Goal: Task Accomplishment & Management: Manage account settings

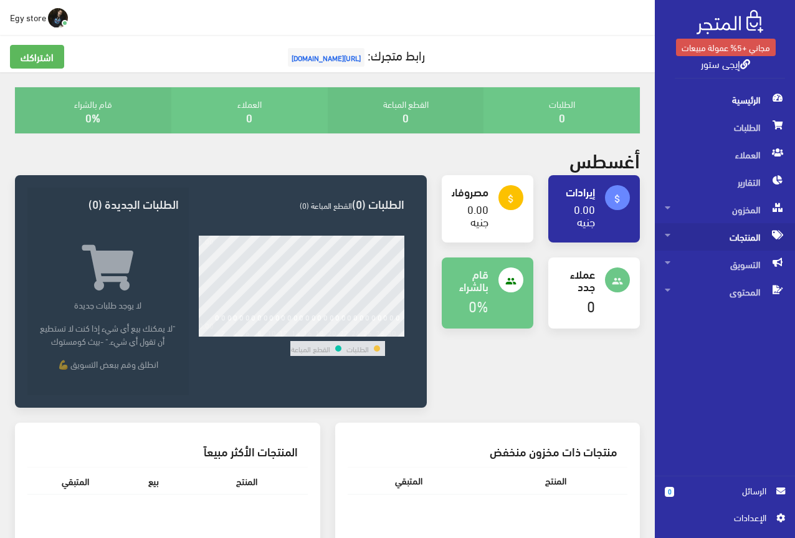
click at [746, 232] on span "المنتجات" at bounding box center [725, 236] width 120 height 27
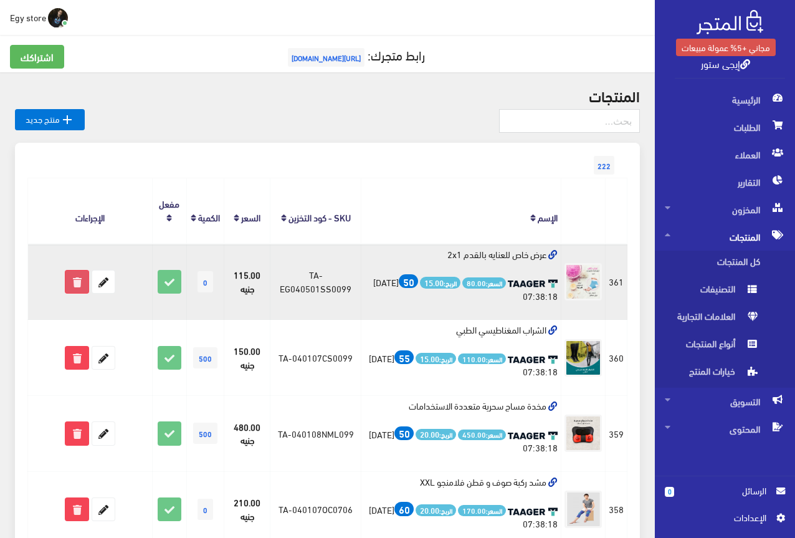
click at [81, 284] on icon at bounding box center [76, 281] width 22 height 22
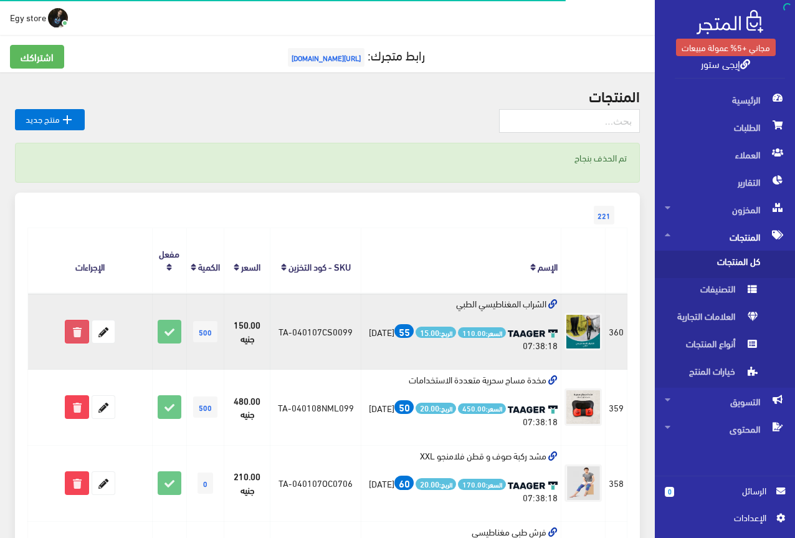
click at [74, 320] on icon at bounding box center [76, 331] width 22 height 22
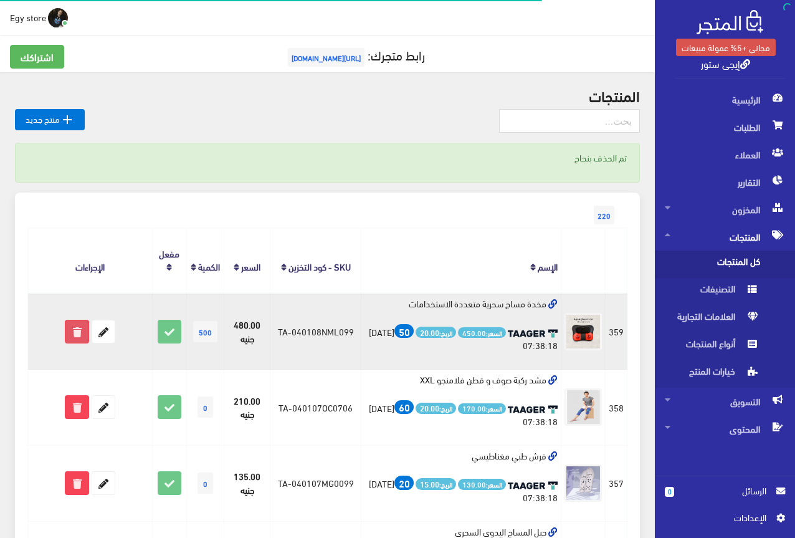
click at [82, 324] on icon at bounding box center [76, 331] width 22 height 22
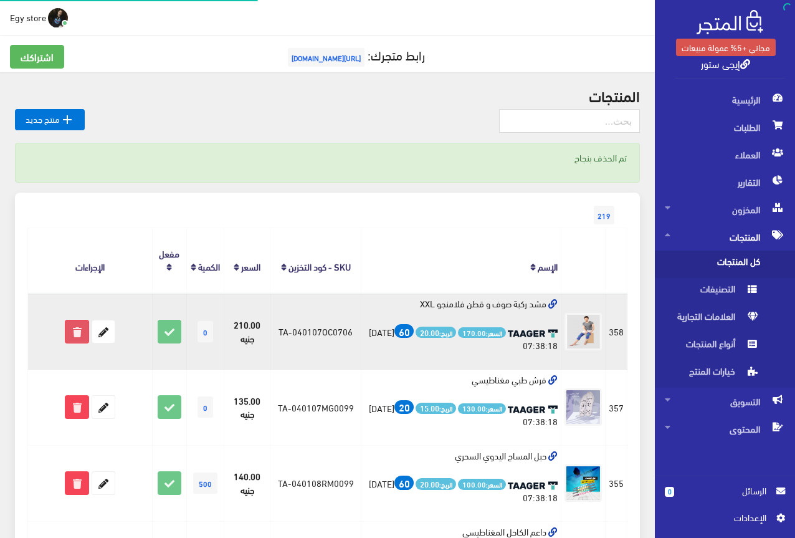
click at [77, 320] on icon at bounding box center [76, 331] width 22 height 22
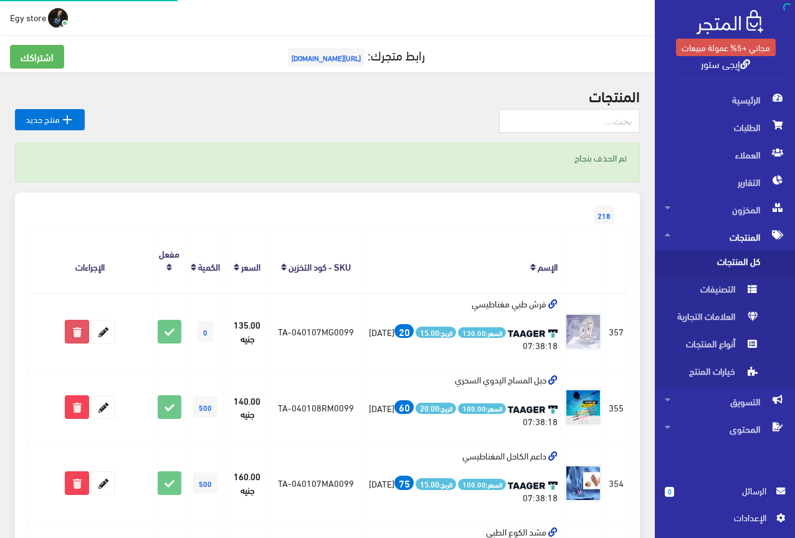
click at [80, 320] on icon at bounding box center [76, 331] width 22 height 22
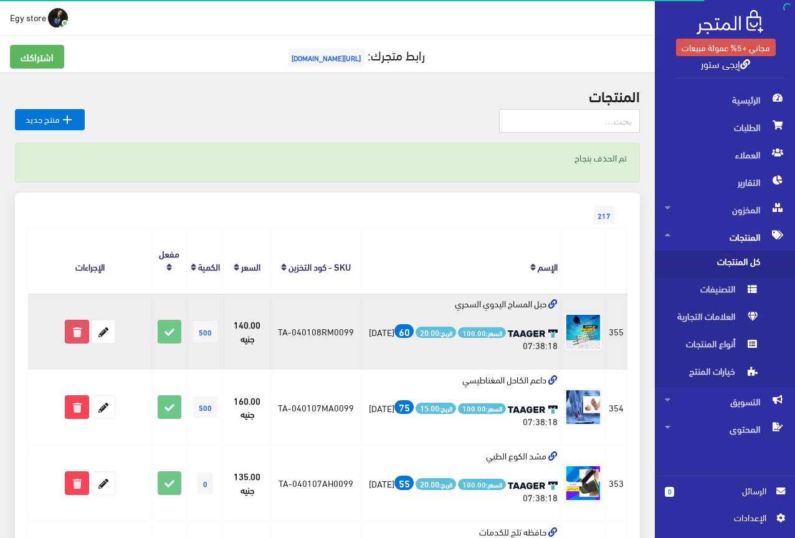
click at [81, 320] on icon at bounding box center [76, 331] width 22 height 22
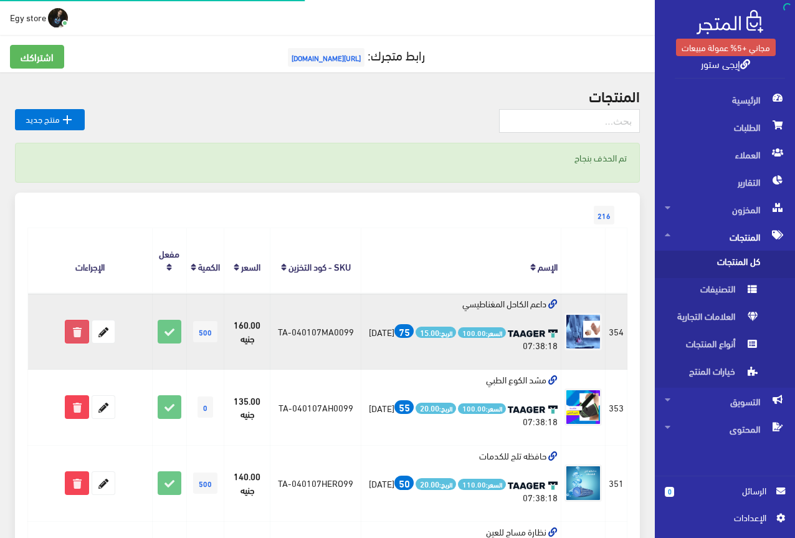
click at [78, 320] on icon at bounding box center [76, 331] width 22 height 22
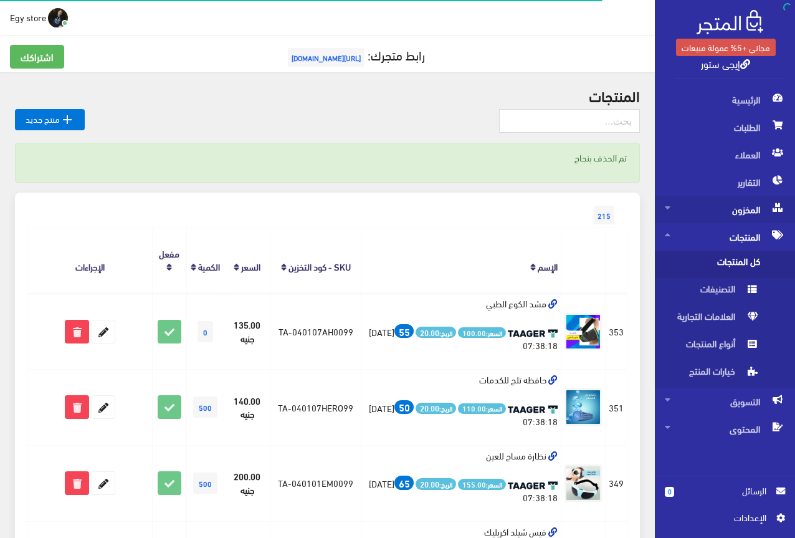
click at [752, 207] on span "المخزون" at bounding box center [725, 209] width 120 height 27
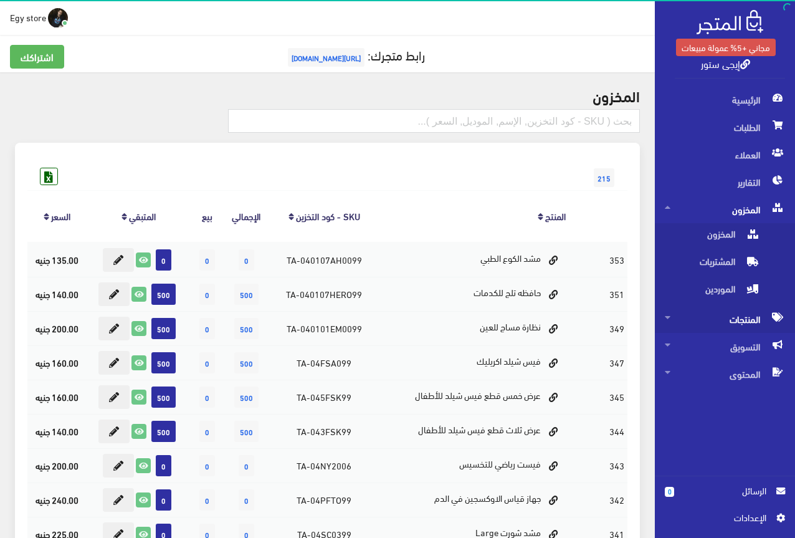
click at [732, 313] on span "المنتجات" at bounding box center [725, 318] width 120 height 27
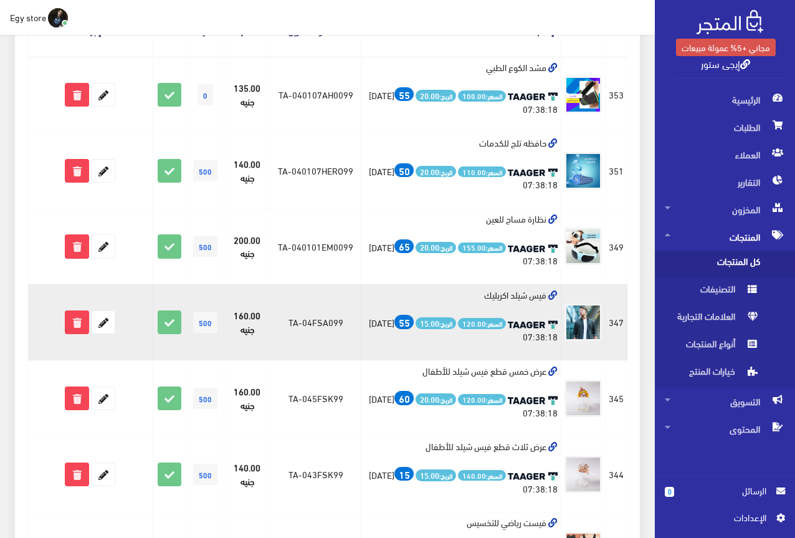
scroll to position [125, 0]
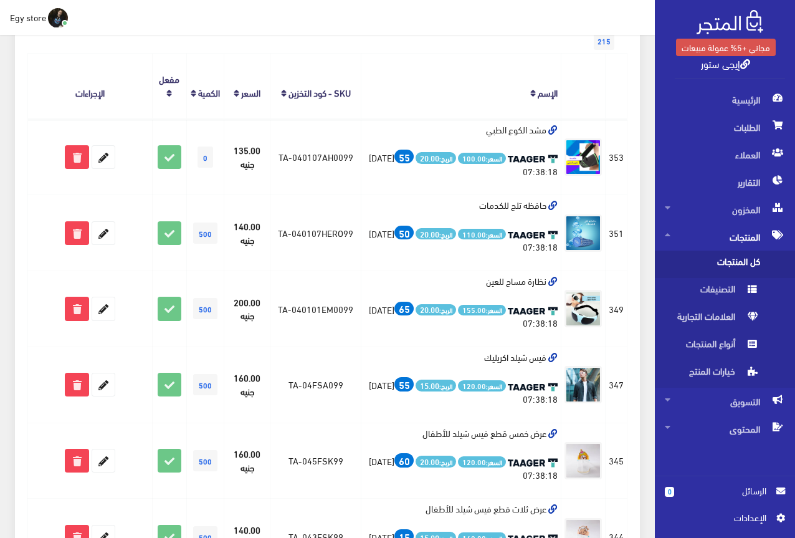
click at [532, 90] on icon at bounding box center [533, 93] width 6 height 9
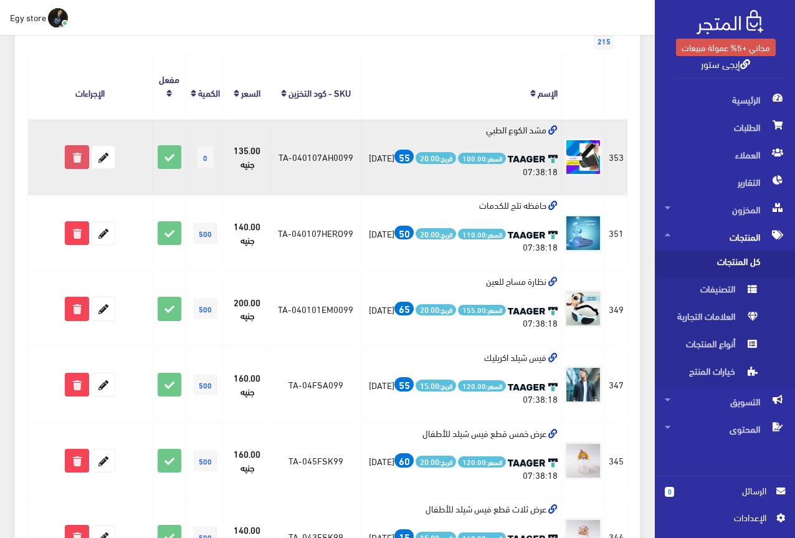
click at [75, 153] on icon at bounding box center [76, 157] width 22 height 22
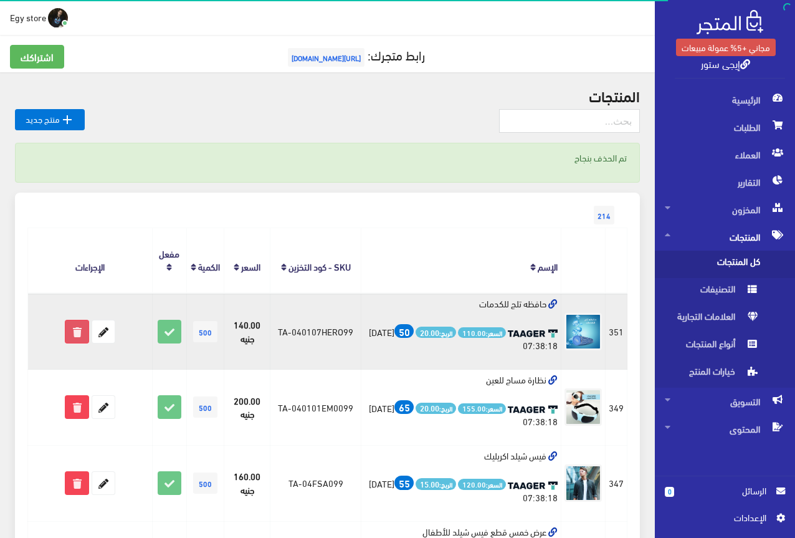
click at [79, 320] on icon at bounding box center [76, 331] width 22 height 22
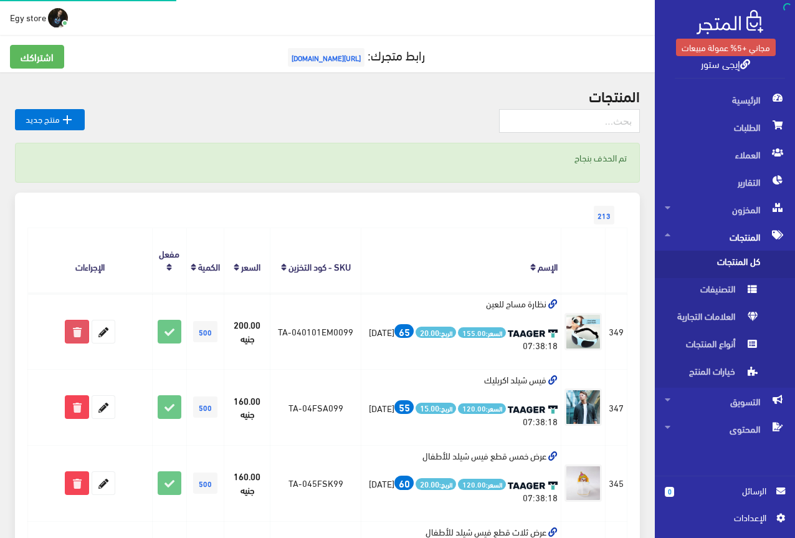
click at [73, 320] on icon at bounding box center [76, 331] width 22 height 22
click at [83, 320] on icon at bounding box center [76, 331] width 22 height 22
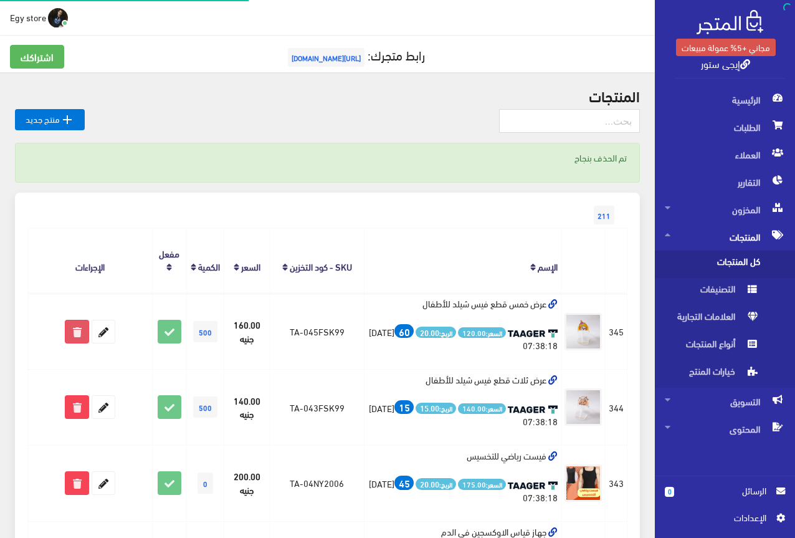
click at [82, 320] on icon at bounding box center [76, 331] width 22 height 22
click at [80, 322] on icon at bounding box center [76, 331] width 22 height 22
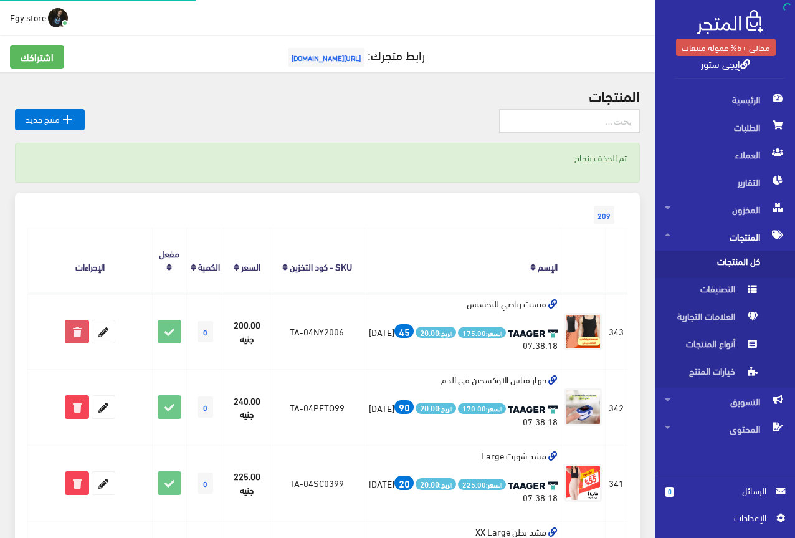
click at [78, 320] on icon at bounding box center [76, 331] width 22 height 22
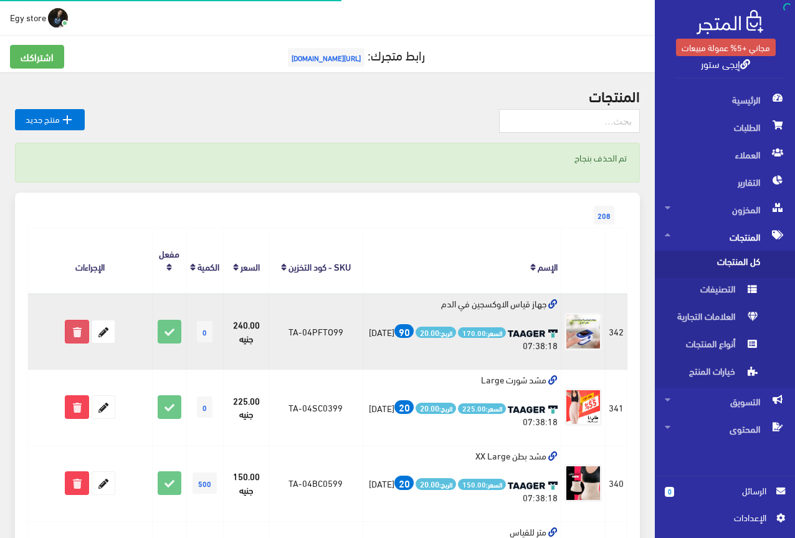
click at [75, 320] on icon at bounding box center [76, 331] width 22 height 22
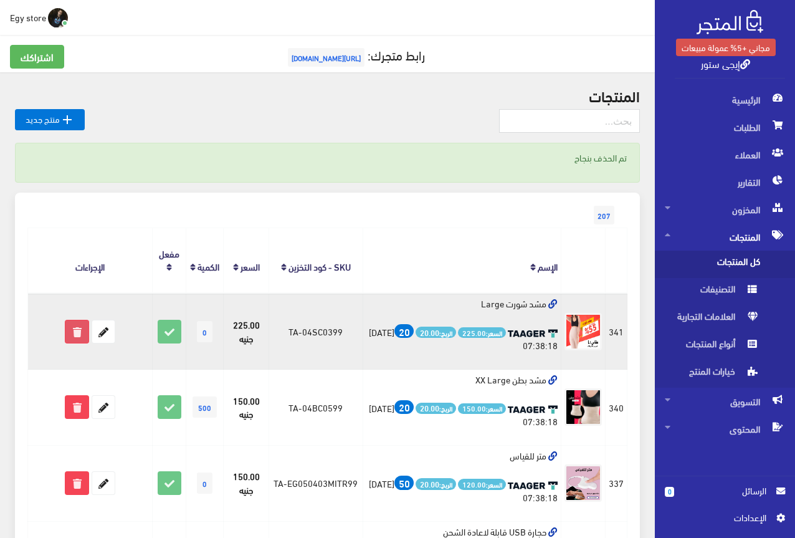
click at [83, 328] on icon at bounding box center [76, 331] width 22 height 22
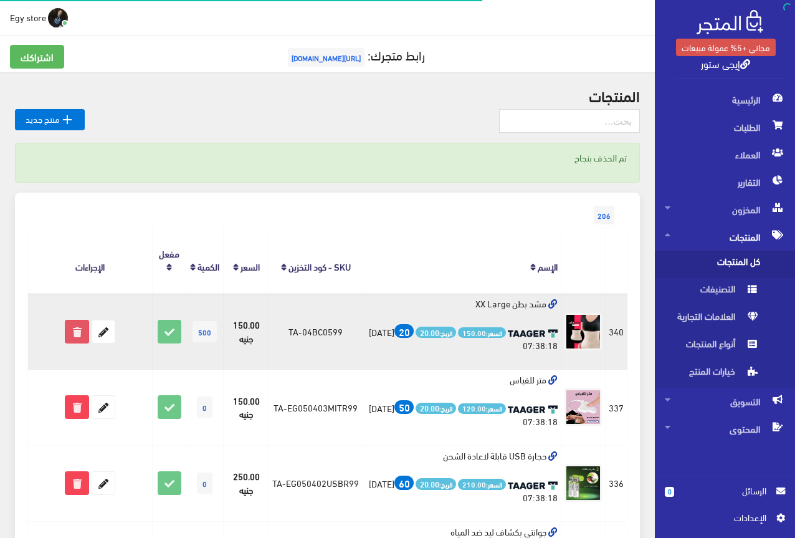
click at [77, 320] on icon at bounding box center [76, 331] width 22 height 22
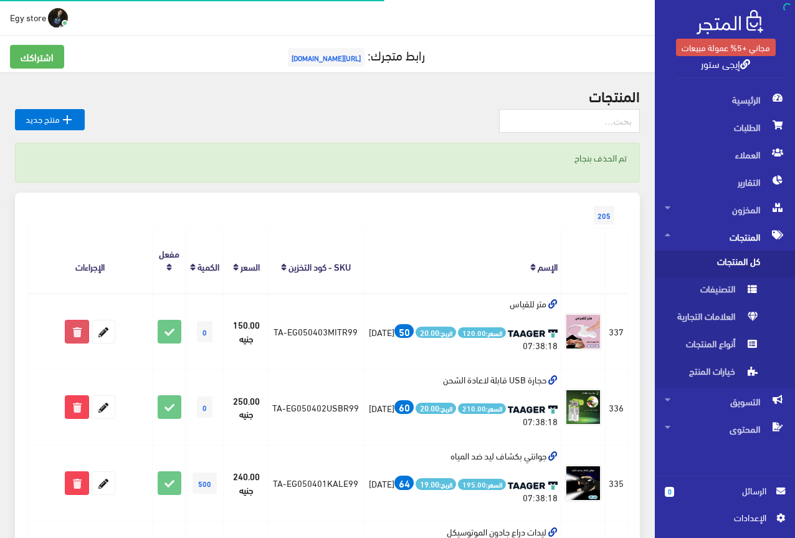
click at [67, 320] on icon at bounding box center [76, 331] width 22 height 22
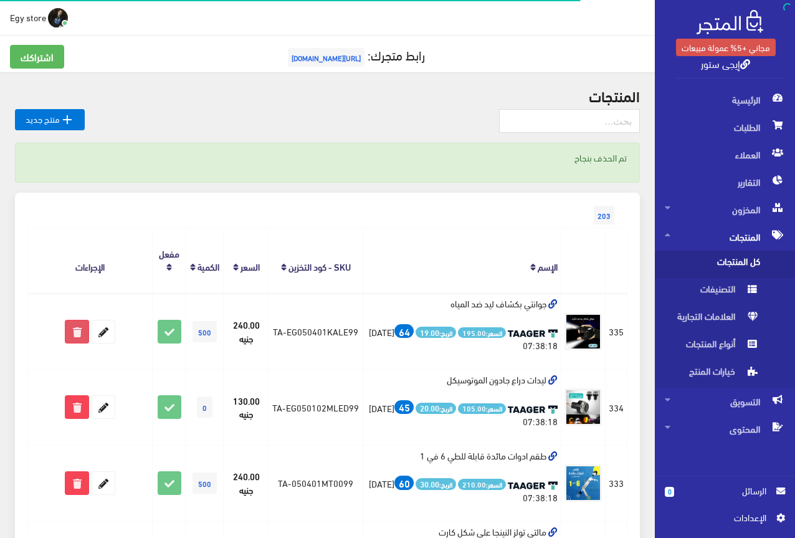
click at [79, 320] on icon at bounding box center [76, 331] width 22 height 22
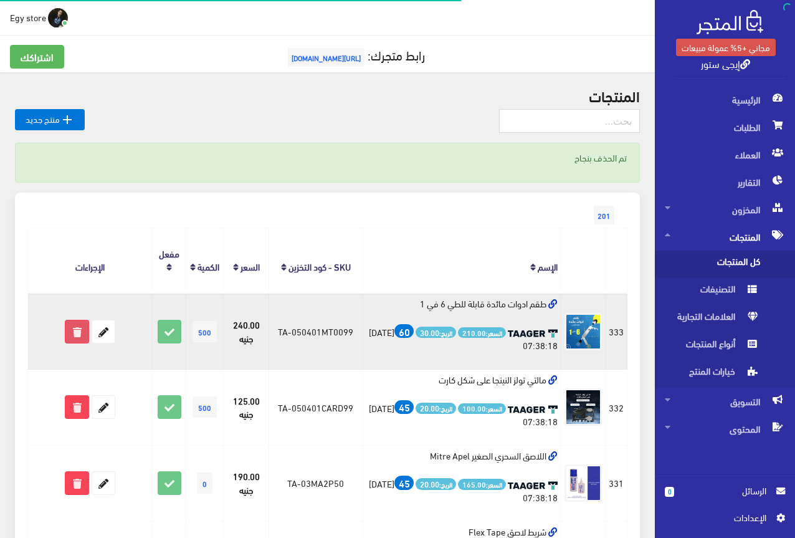
click at [72, 320] on icon at bounding box center [76, 331] width 22 height 22
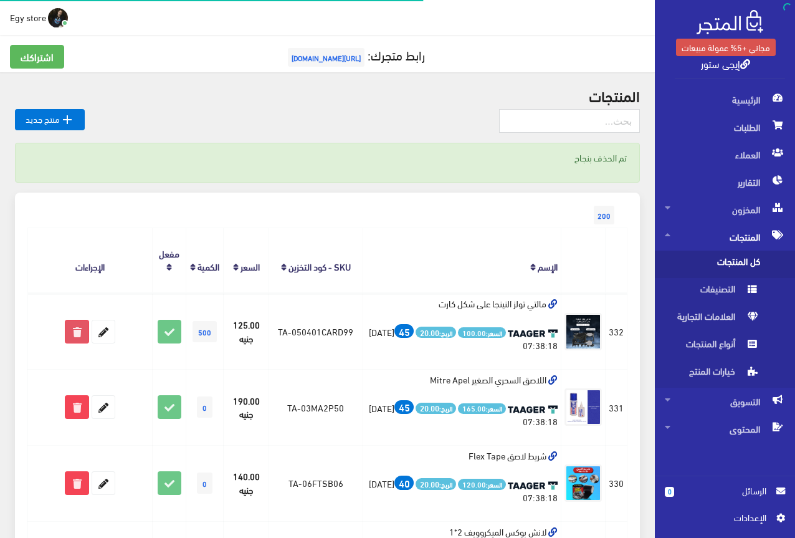
click at [70, 322] on icon at bounding box center [76, 331] width 22 height 22
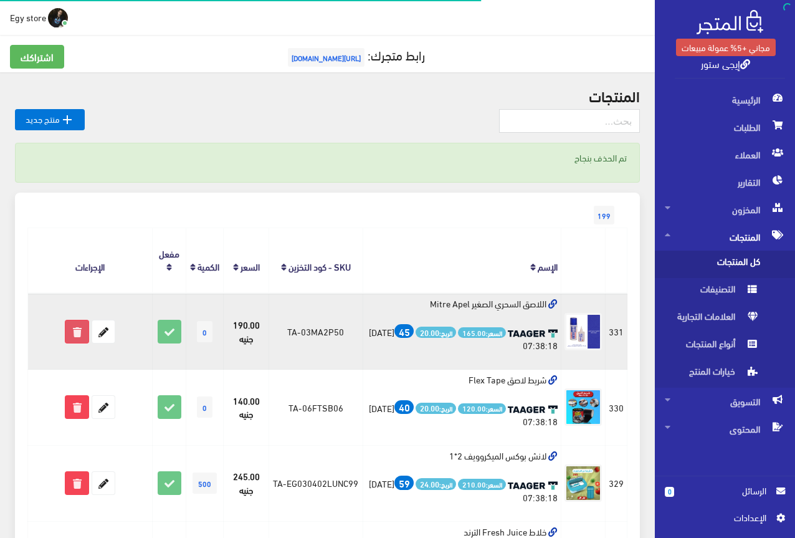
click at [82, 320] on icon at bounding box center [76, 331] width 22 height 22
click at [83, 320] on icon at bounding box center [76, 331] width 22 height 22
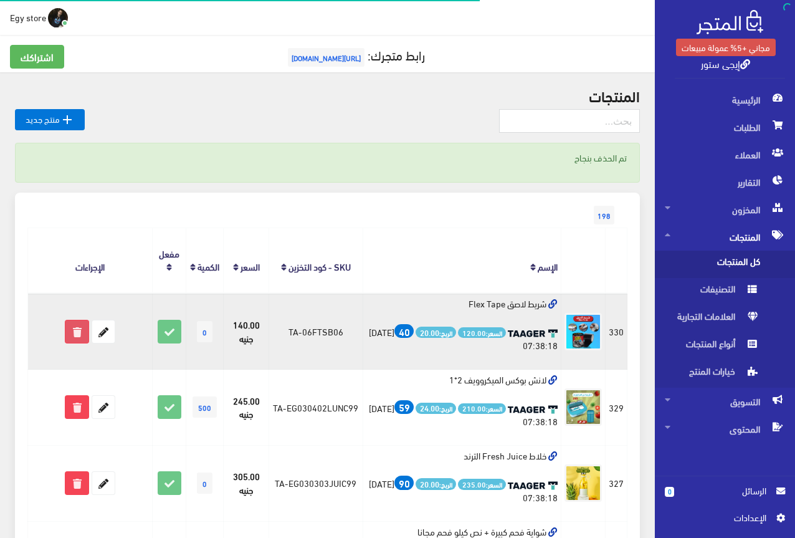
click at [74, 320] on icon at bounding box center [76, 331] width 22 height 22
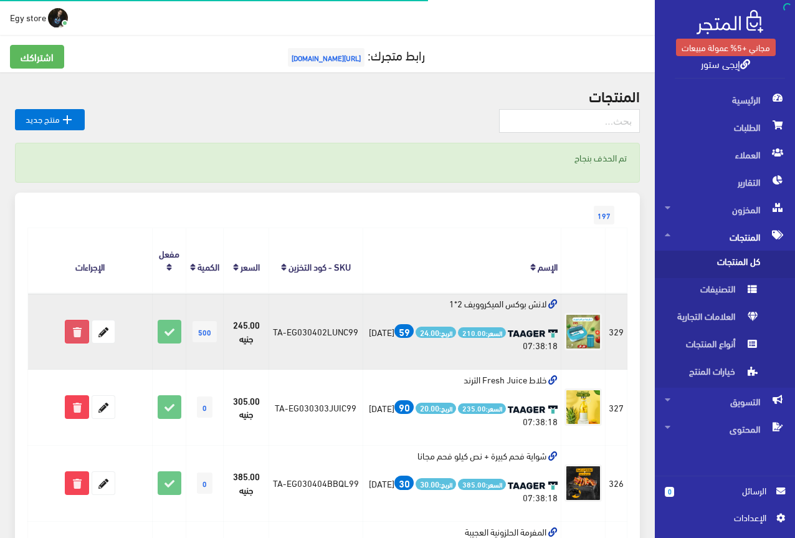
click at [70, 322] on icon at bounding box center [76, 331] width 22 height 22
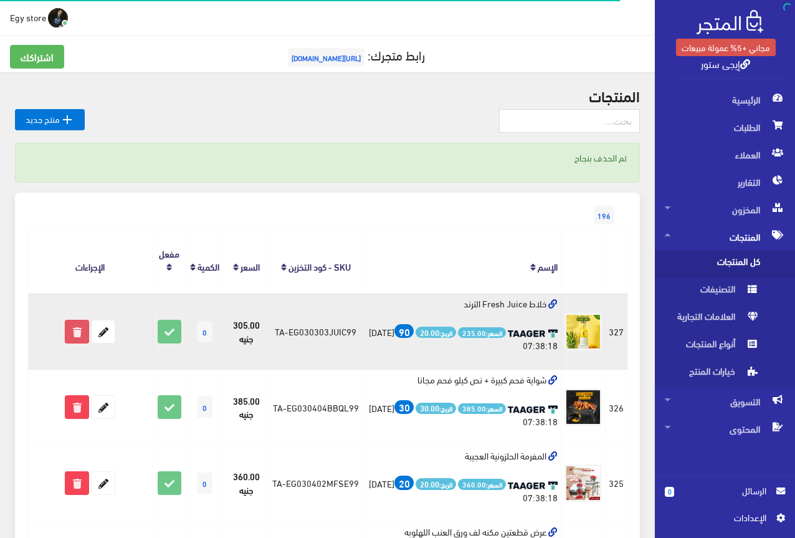
click at [74, 320] on icon at bounding box center [76, 331] width 22 height 22
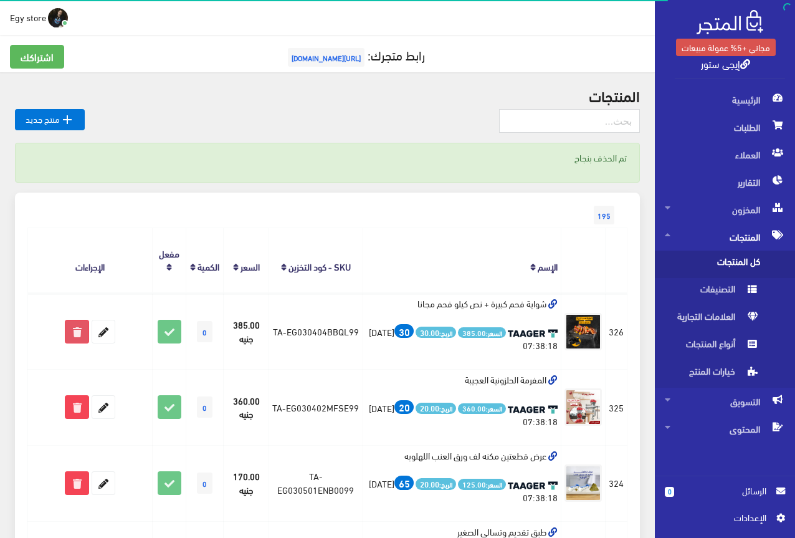
click at [80, 320] on icon at bounding box center [76, 331] width 22 height 22
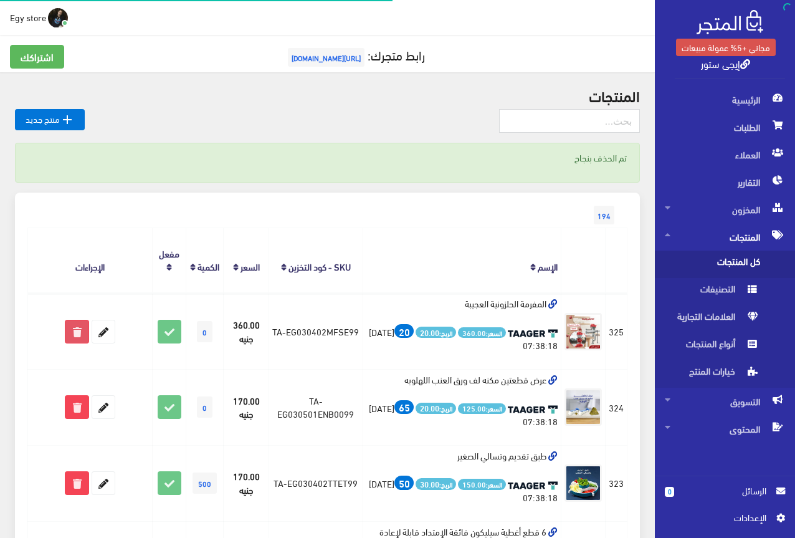
click at [77, 320] on icon at bounding box center [76, 331] width 22 height 22
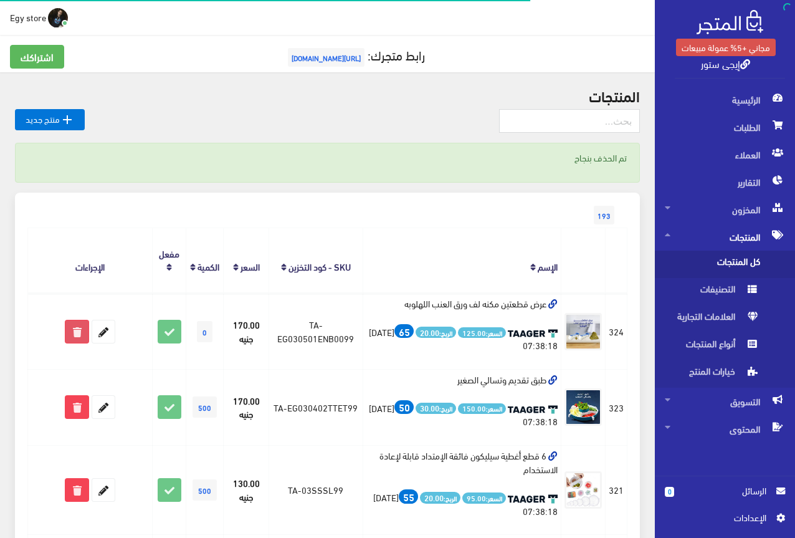
click at [79, 320] on icon at bounding box center [76, 331] width 22 height 22
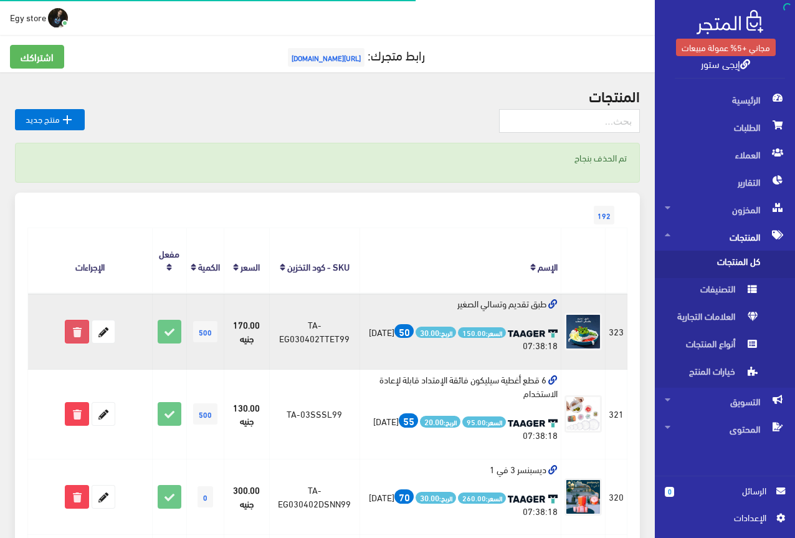
click at [72, 321] on icon at bounding box center [76, 331] width 22 height 22
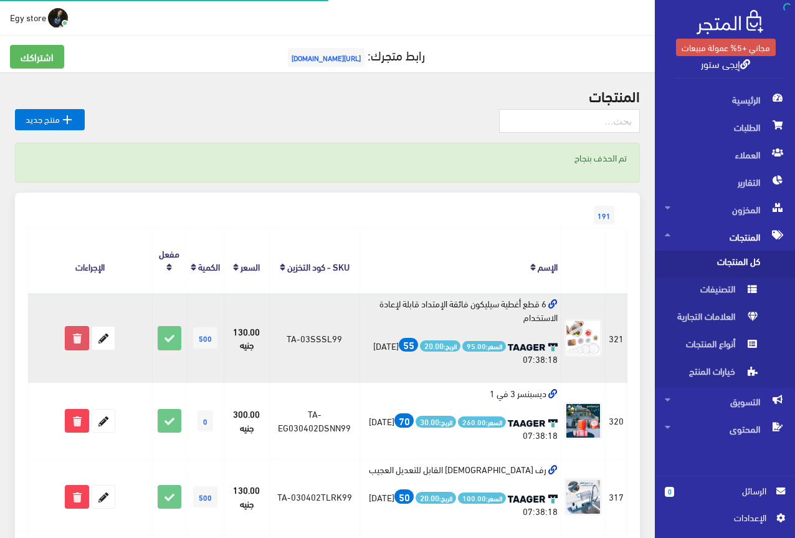
click at [80, 327] on icon at bounding box center [76, 338] width 22 height 22
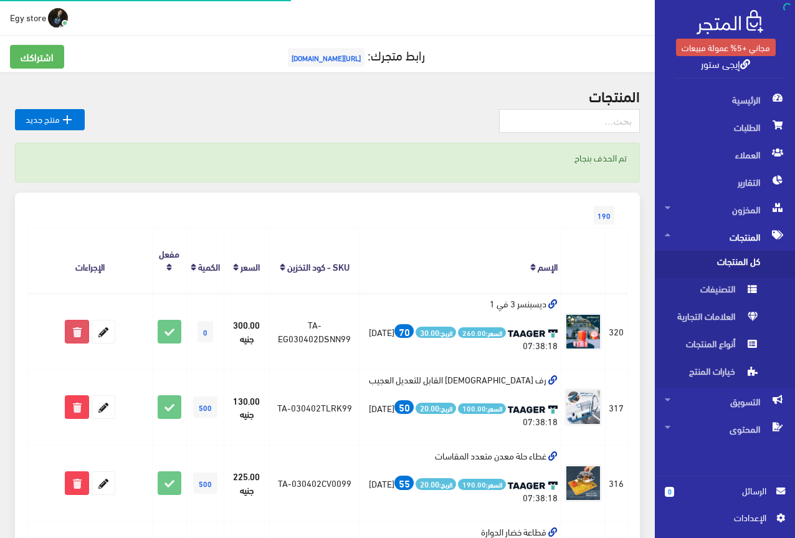
click at [74, 320] on icon at bounding box center [76, 331] width 22 height 22
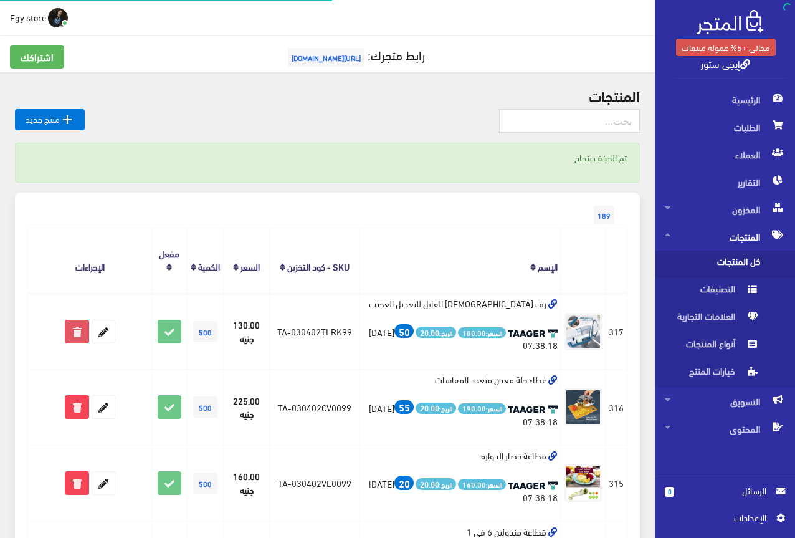
click at [80, 320] on icon at bounding box center [76, 331] width 22 height 22
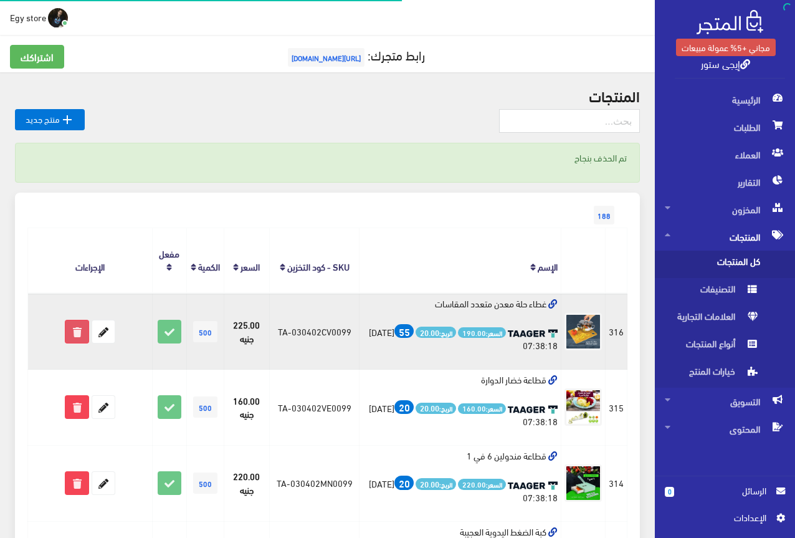
click at [75, 320] on icon at bounding box center [76, 331] width 22 height 22
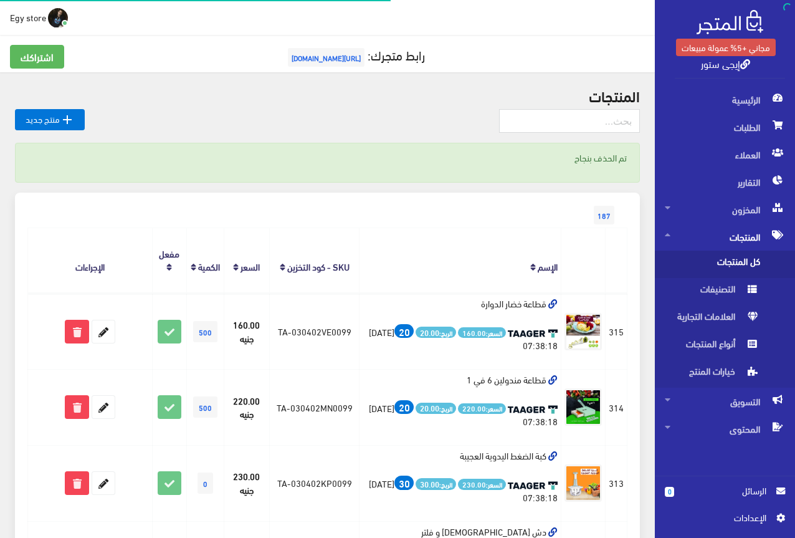
click at [69, 320] on icon at bounding box center [76, 331] width 22 height 22
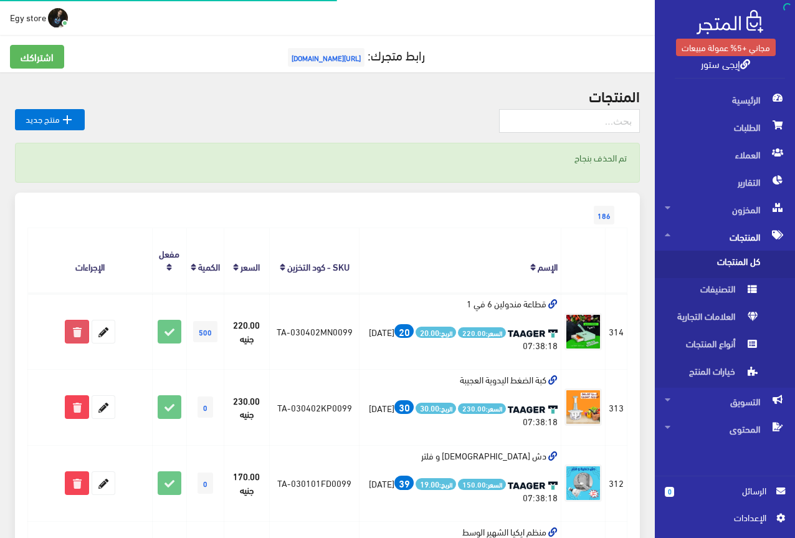
click at [72, 320] on icon at bounding box center [76, 331] width 22 height 22
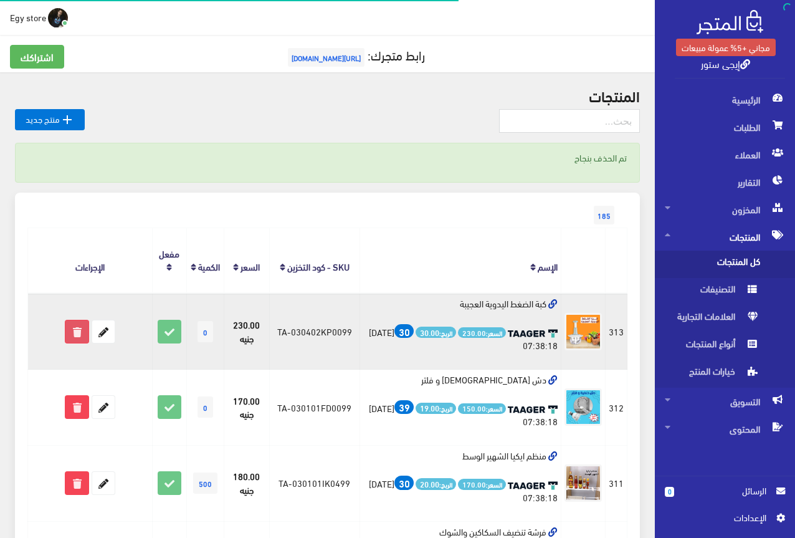
click at [80, 320] on icon at bounding box center [76, 331] width 22 height 22
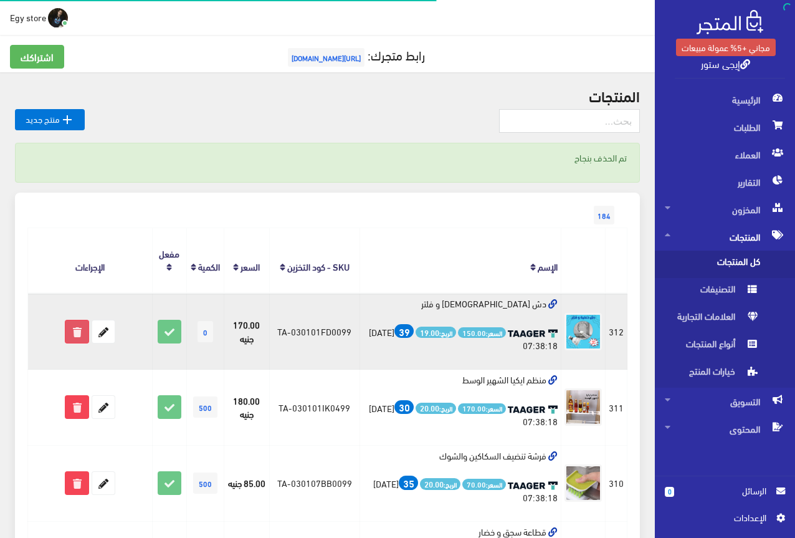
click at [76, 320] on icon at bounding box center [76, 331] width 22 height 22
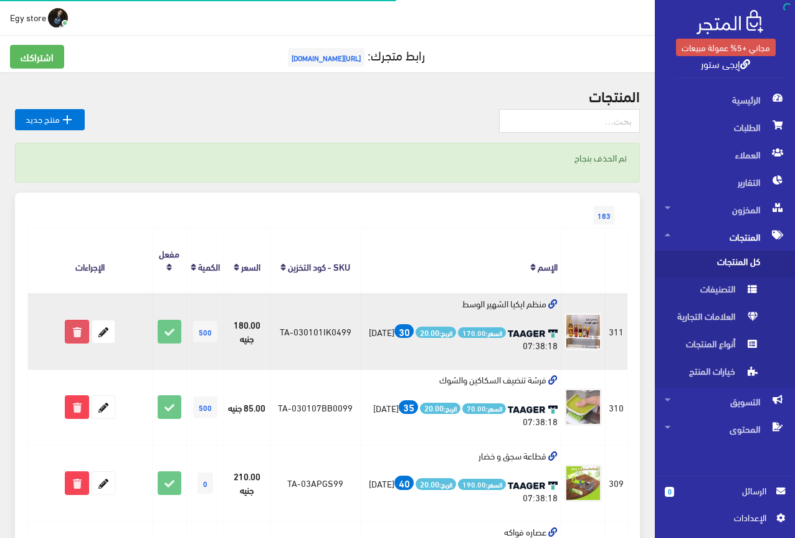
click at [80, 320] on icon at bounding box center [76, 331] width 22 height 22
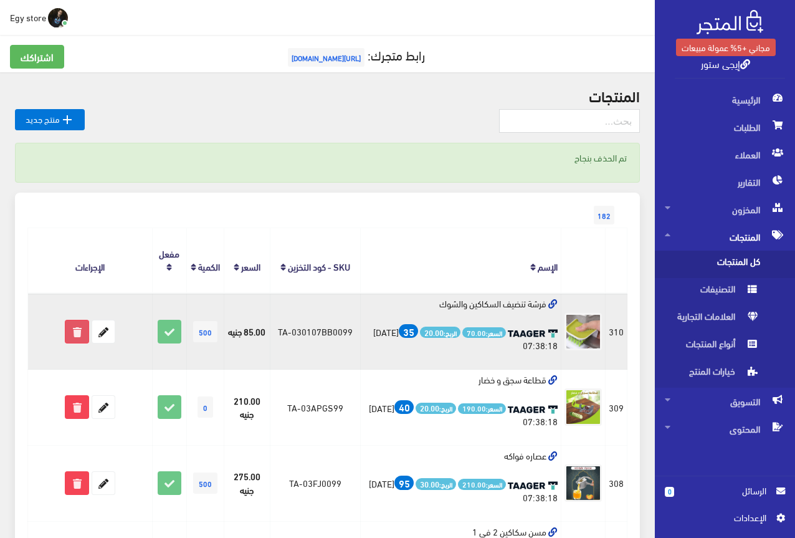
click at [79, 320] on icon at bounding box center [76, 331] width 22 height 22
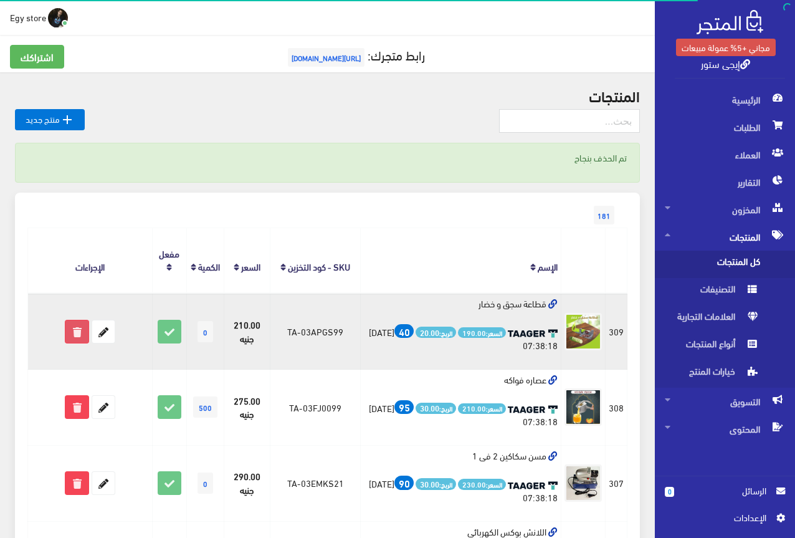
click at [77, 322] on icon at bounding box center [76, 331] width 22 height 22
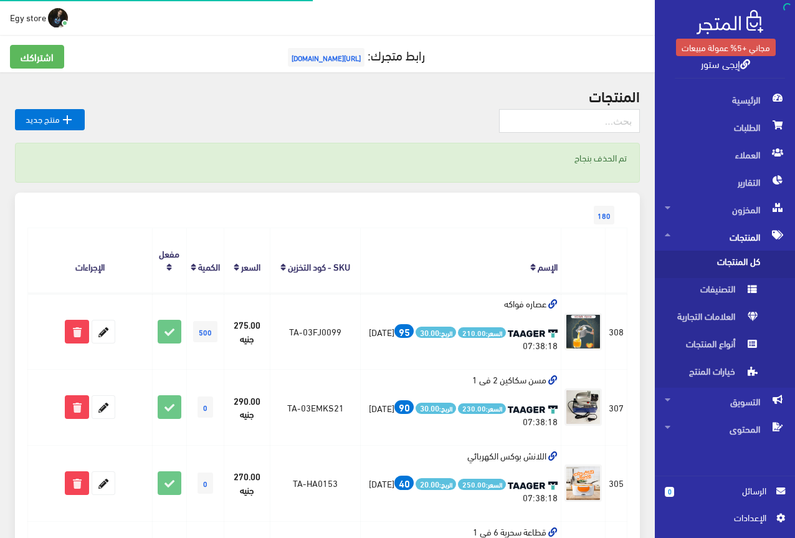
click at [82, 320] on icon at bounding box center [76, 331] width 22 height 22
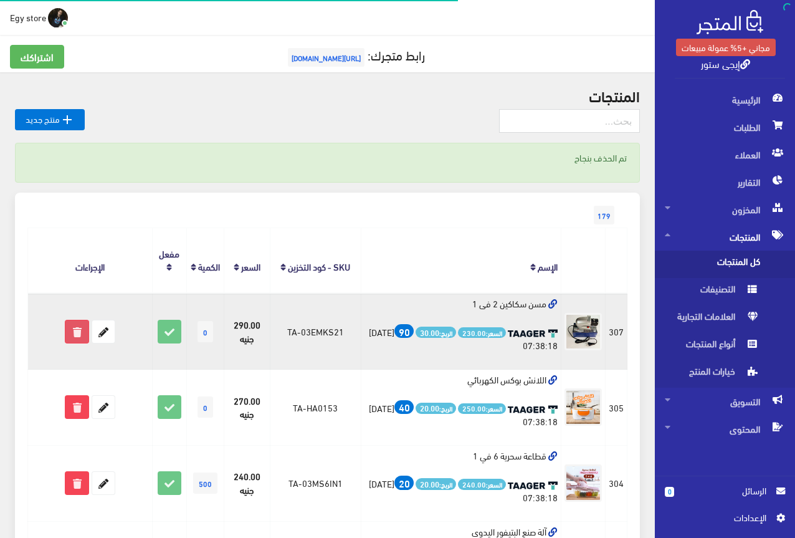
click at [76, 320] on icon at bounding box center [76, 331] width 22 height 22
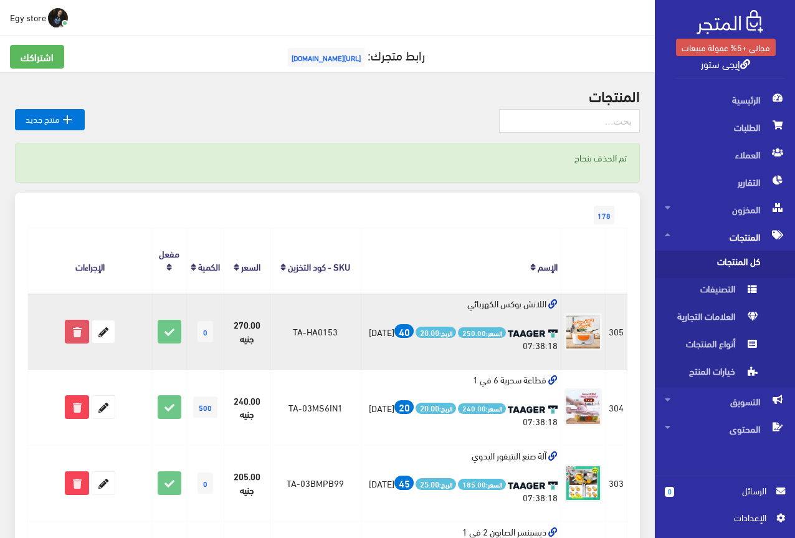
click at [75, 320] on icon at bounding box center [76, 331] width 22 height 22
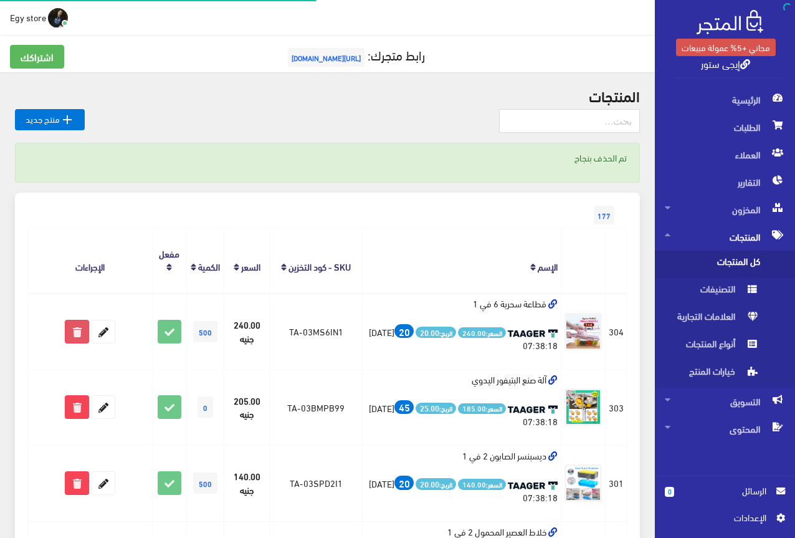
click at [65, 323] on icon at bounding box center [76, 331] width 22 height 22
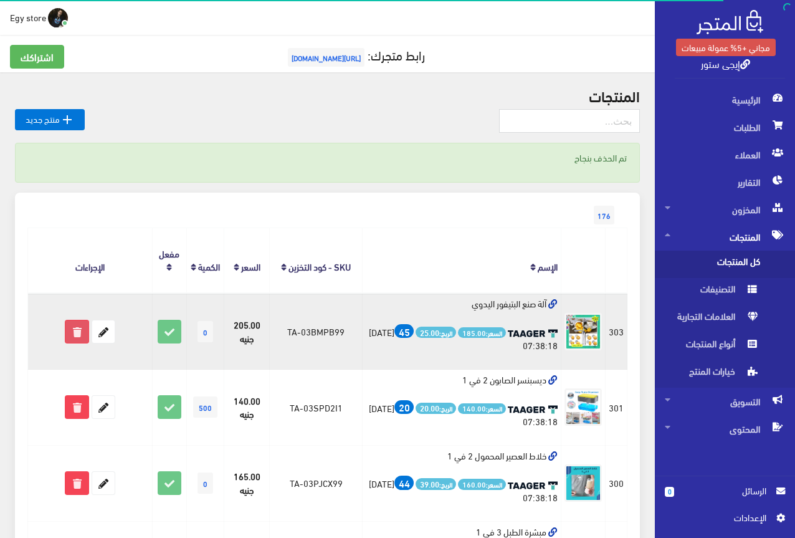
click at [76, 320] on icon at bounding box center [76, 331] width 22 height 22
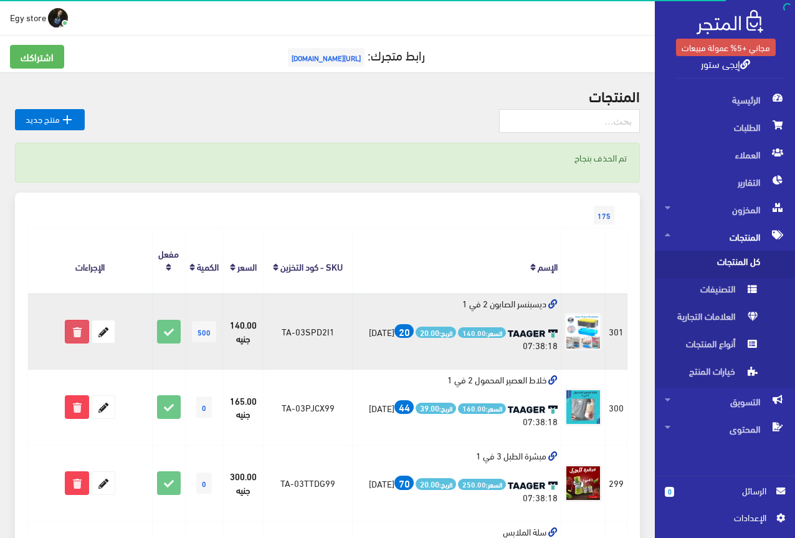
click at [69, 320] on icon at bounding box center [76, 331] width 22 height 22
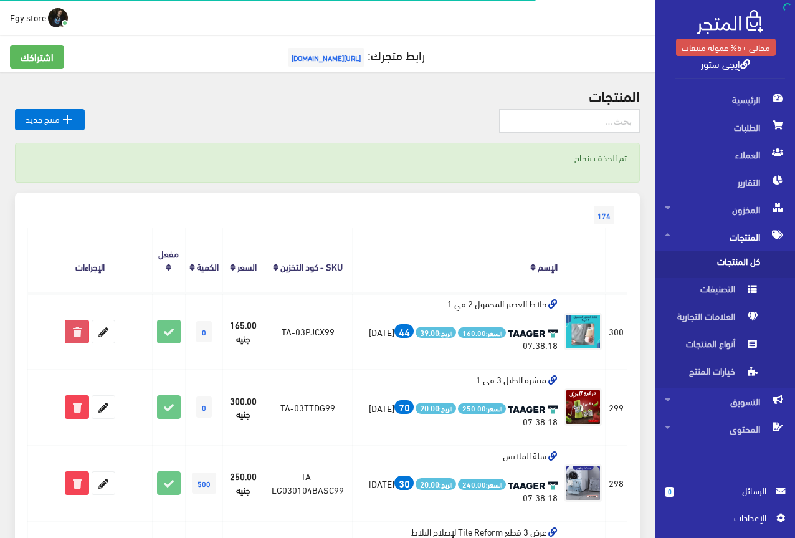
click at [79, 320] on icon at bounding box center [76, 331] width 22 height 22
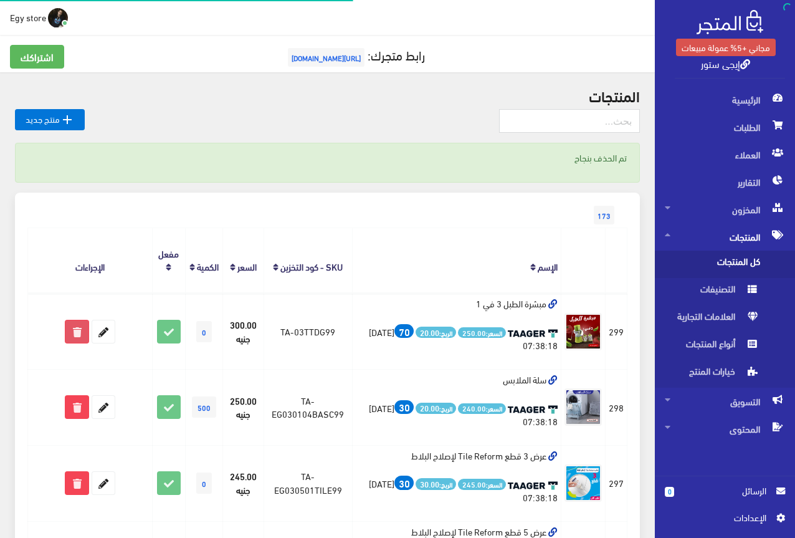
click at [81, 320] on icon at bounding box center [76, 331] width 22 height 22
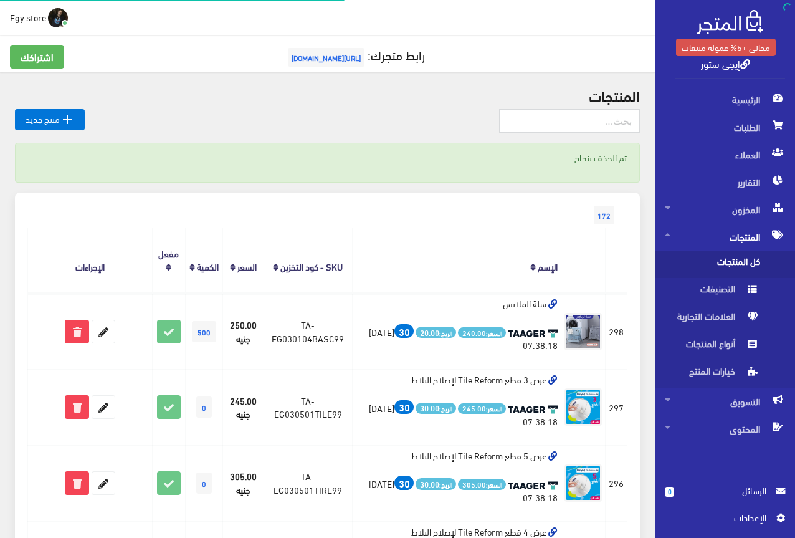
click at [64, 322] on form at bounding box center [90, 332] width 118 height 24
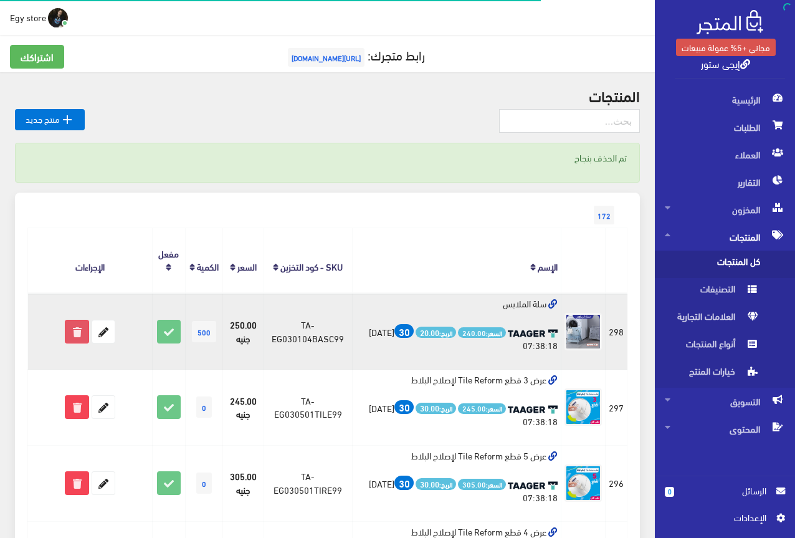
click at [72, 320] on icon at bounding box center [76, 331] width 22 height 22
click at [73, 320] on icon at bounding box center [76, 331] width 22 height 22
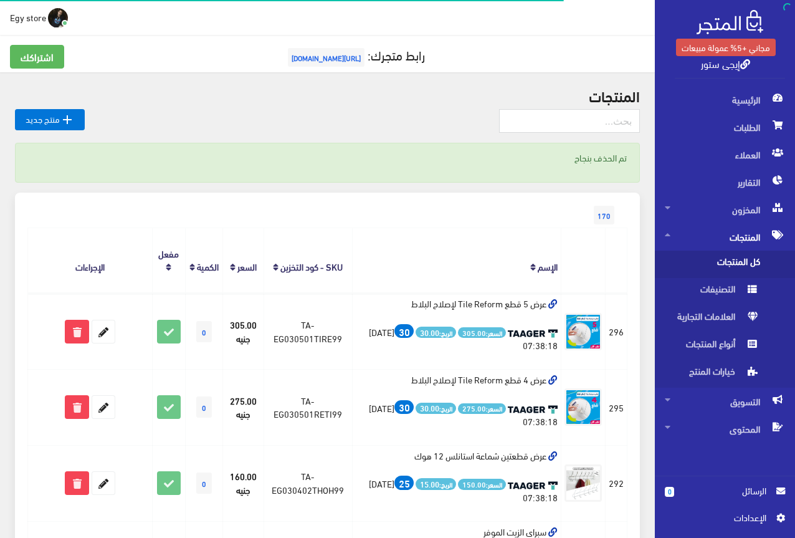
click at [320, 59] on span "[URL][DOMAIN_NAME]" at bounding box center [326, 57] width 77 height 19
click at [737, 234] on span "المنتجات" at bounding box center [725, 236] width 120 height 27
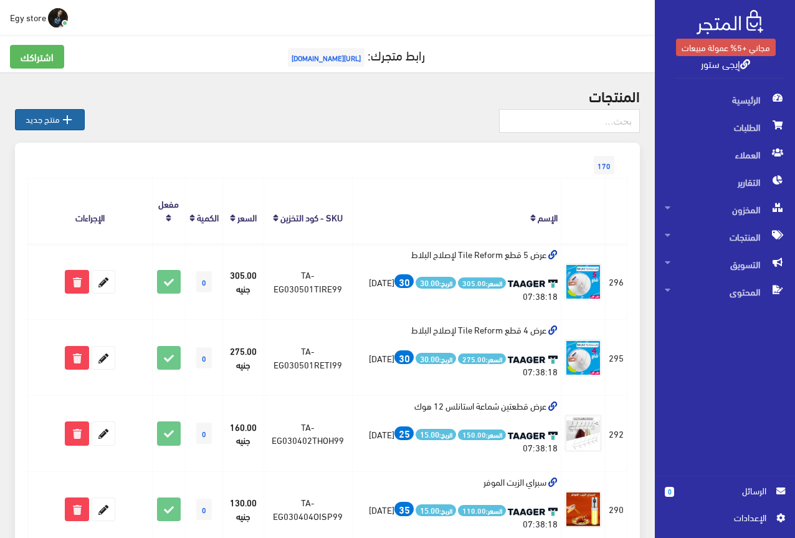
click at [37, 113] on link " منتج جديد" at bounding box center [50, 119] width 70 height 21
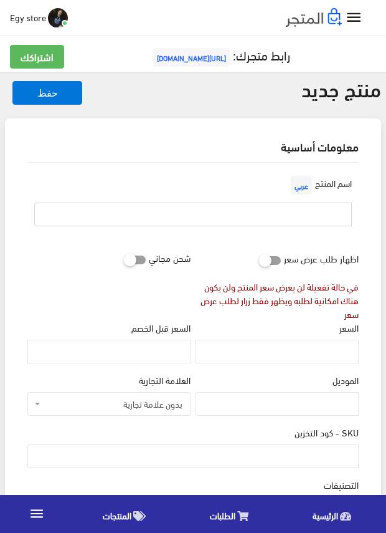
click at [335, 224] on input "text" at bounding box center [193, 215] width 318 height 24
type input "ساعة رولكس للرجال اعلى فئة هاى كوبى"
click at [333, 349] on input "السعر" at bounding box center [277, 352] width 163 height 24
type input "560"
click at [319, 460] on input "SKU - كود التخزين" at bounding box center [192, 456] width 331 height 24
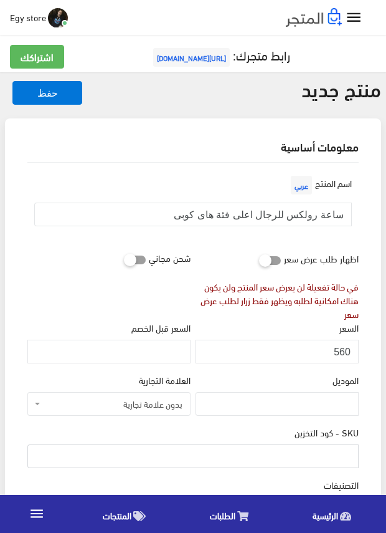
type input "ؤ"
type input "code5"
click at [125, 292] on div "شحن مجاني" at bounding box center [109, 283] width 168 height 75
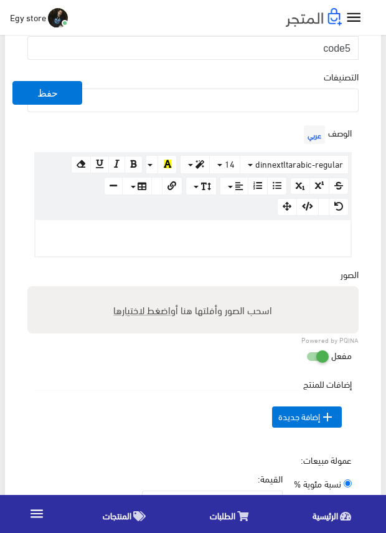
scroll to position [436, 0]
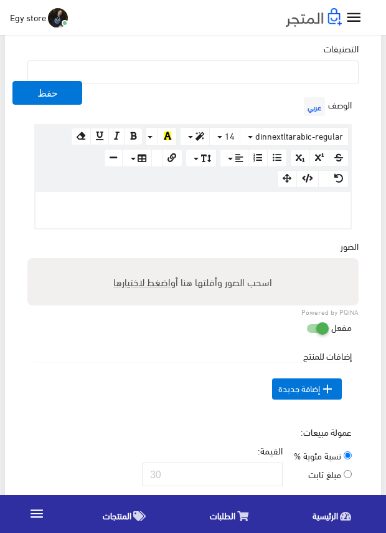
click at [149, 279] on span "اضغط لاختيارها" at bounding box center [142, 281] width 57 height 18
click at [149, 262] on input "اسحب الصور وأفلتها هنا أو اضغط لاختيارها" at bounding box center [192, 260] width 331 height 4
type input "C:\fakepath\5318.jpeg"
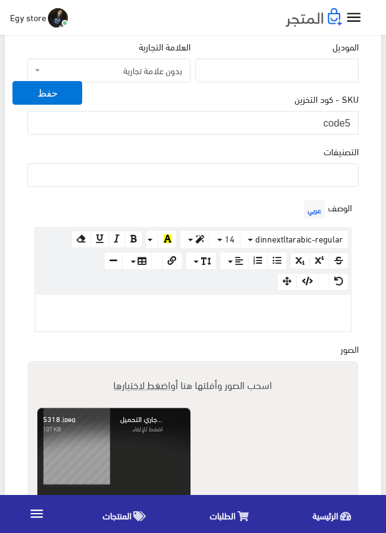
scroll to position [312, 0]
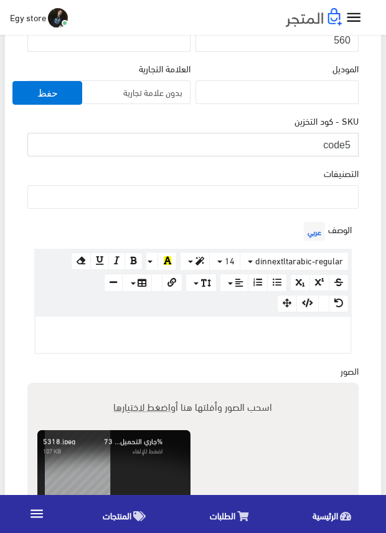
click at [310, 141] on input "code5" at bounding box center [192, 145] width 331 height 24
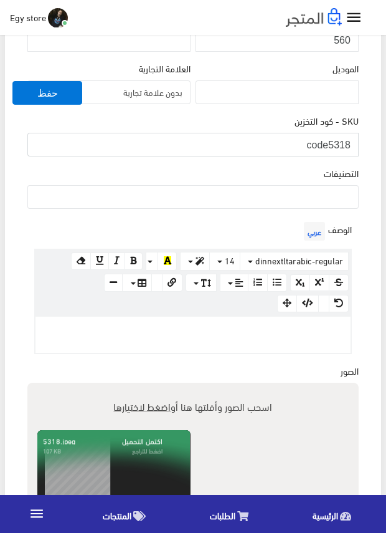
type input "code5318"
click at [361, 145] on div "SKU - كود التخزين code5318" at bounding box center [193, 140] width 336 height 52
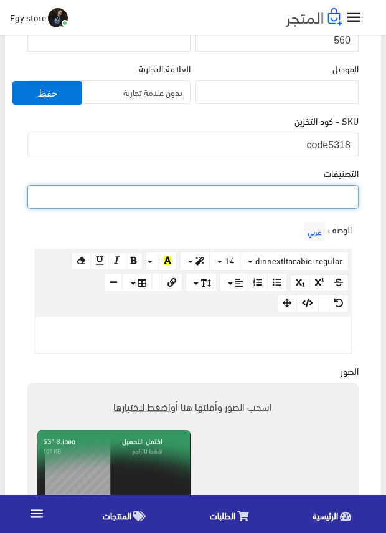
click at [326, 196] on ul at bounding box center [193, 196] width 330 height 20
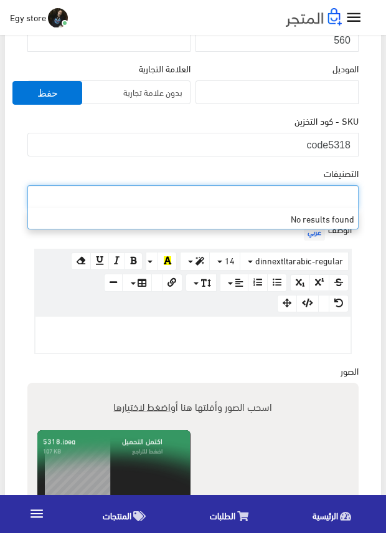
click at [326, 196] on ul at bounding box center [193, 196] width 330 height 20
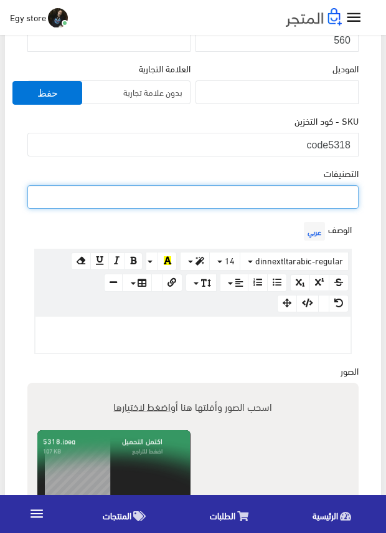
click at [368, 191] on div "اسم المنتج عربي ساعة رولكس للرجال اعلى فئة هاى كوبى اظهار طلب عرض سعر في حالة ت…" at bounding box center [192, 358] width 351 height 1015
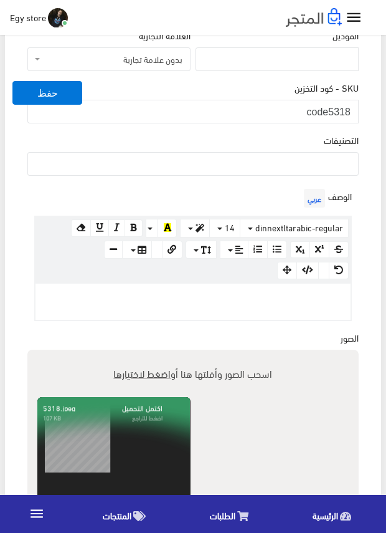
scroll to position [374, 0]
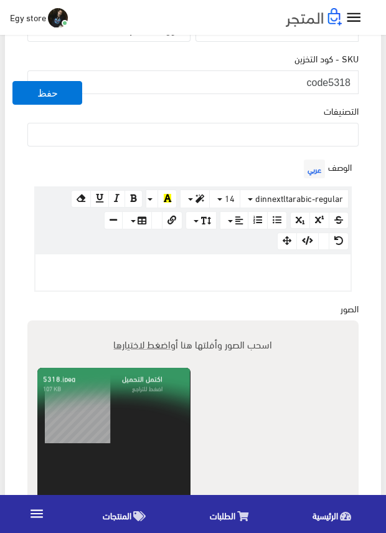
paste div
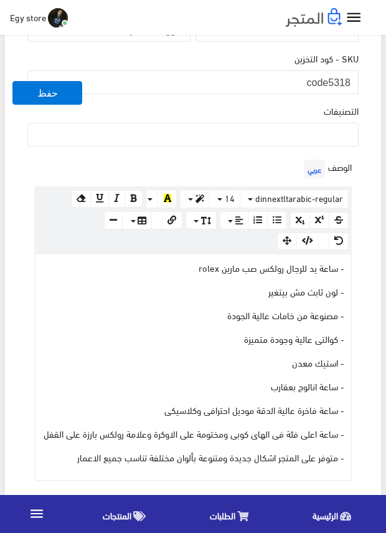
click at [361, 322] on div "الوصف عربي × Insert Image Select from files Image URL Insert Image × Insert Lin…" at bounding box center [193, 318] width 336 height 325
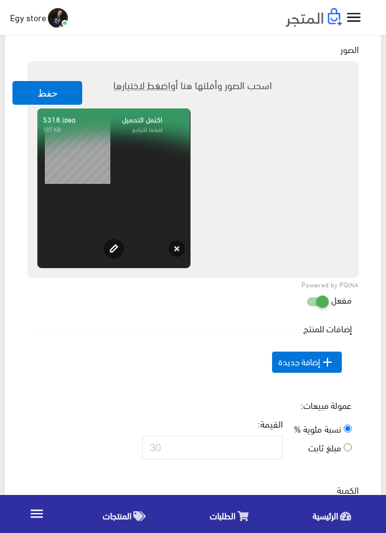
scroll to position [935, 0]
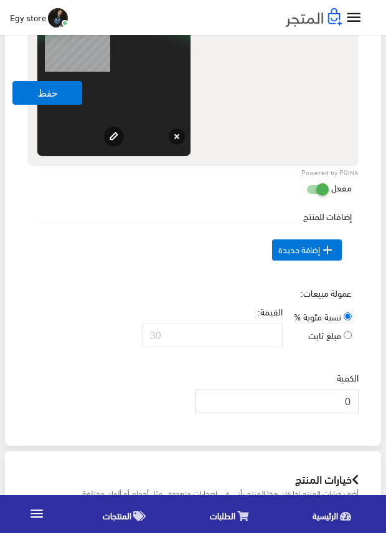
click at [344, 401] on input "0" at bounding box center [277, 401] width 163 height 24
type input "1000"
click at [77, 280] on div "إضافات للمنتج السعر الإضافي الإسم عربي" at bounding box center [193, 247] width 336 height 77
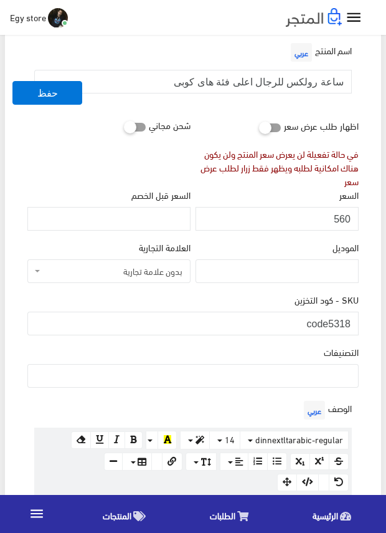
scroll to position [131, 0]
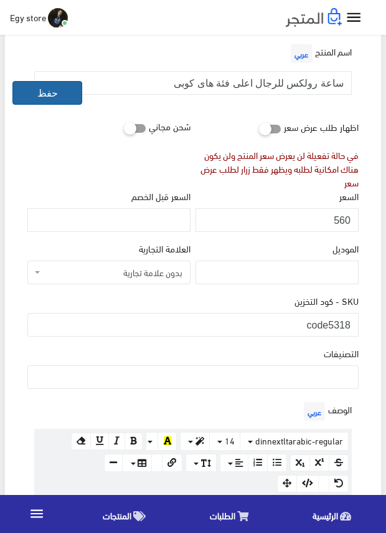
click at [25, 88] on button "حفظ" at bounding box center [47, 93] width 70 height 24
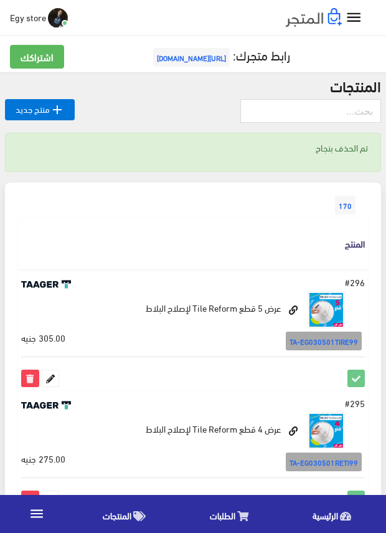
click at [43, 510] on icon "" at bounding box center [37, 513] width 16 height 16
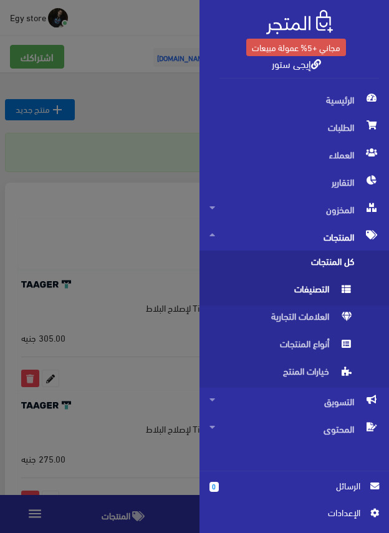
click at [305, 293] on span "التصنيفات" at bounding box center [281, 291] width 145 height 27
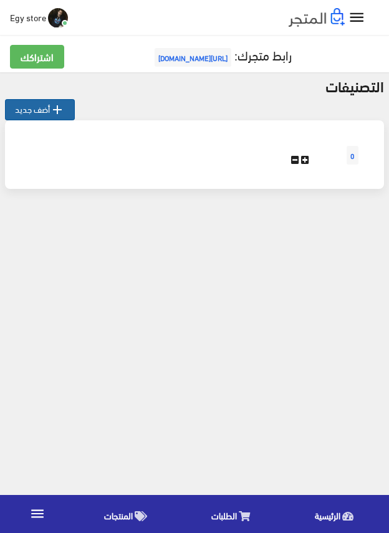
click at [62, 103] on icon "" at bounding box center [57, 109] width 15 height 15
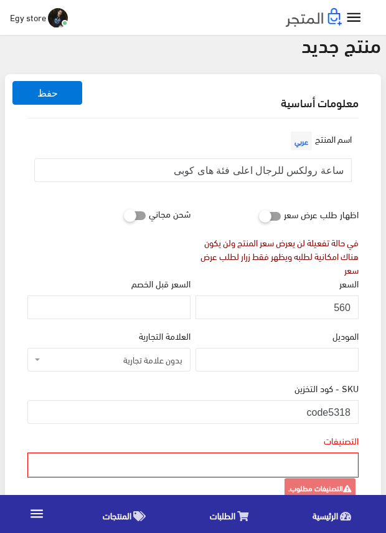
scroll to position [125, 0]
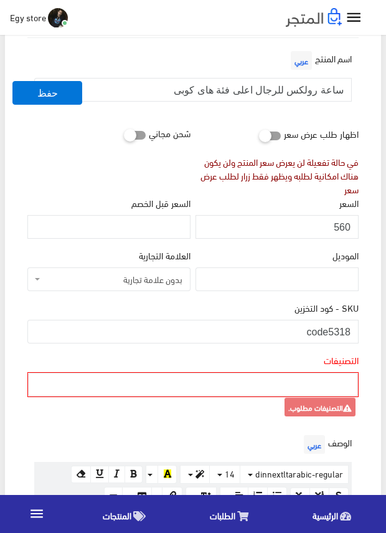
click at [232, 378] on ul at bounding box center [193, 383] width 329 height 20
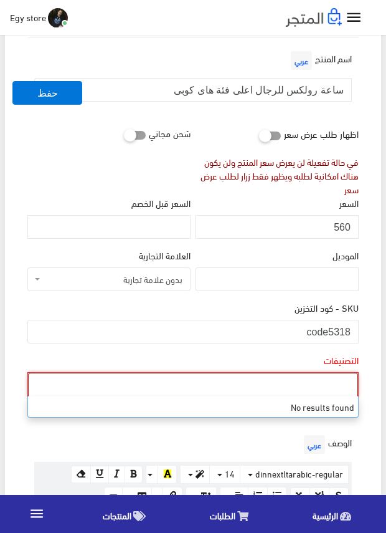
click at [232, 378] on ul at bounding box center [193, 383] width 329 height 20
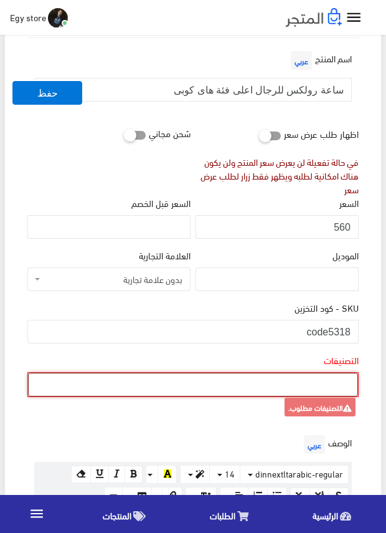
click at [232, 378] on ul at bounding box center [193, 383] width 329 height 20
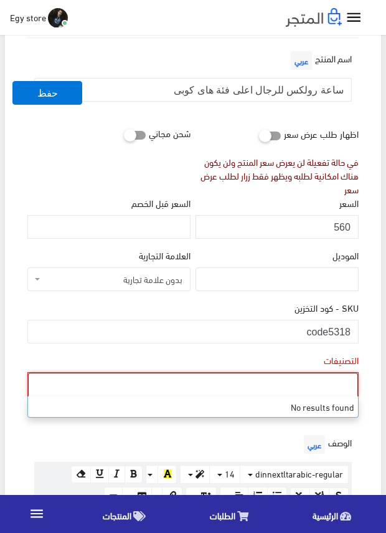
click at [232, 378] on ul at bounding box center [193, 383] width 329 height 20
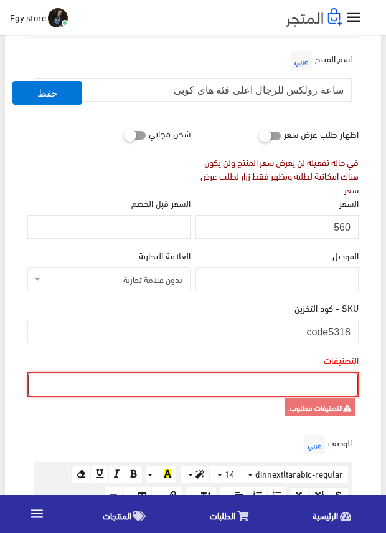
click at [232, 378] on ul at bounding box center [193, 383] width 329 height 20
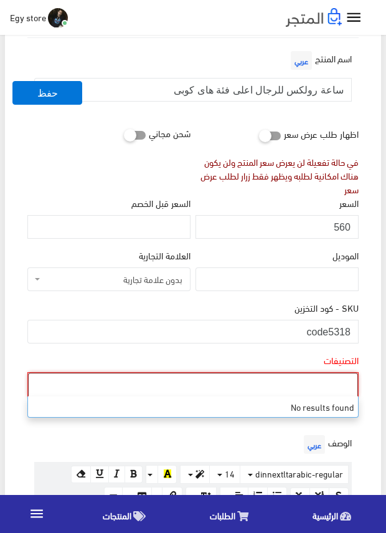
click at [232, 378] on ul at bounding box center [193, 383] width 329 height 20
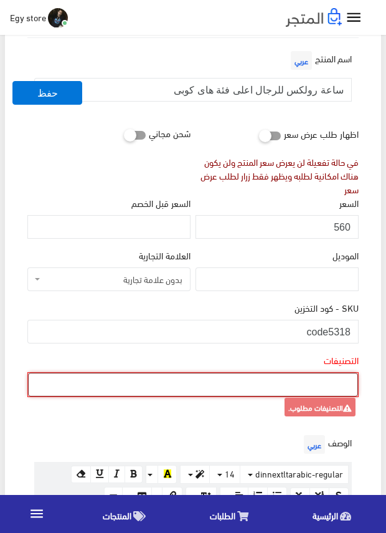
click at [232, 378] on ul at bounding box center [193, 383] width 329 height 20
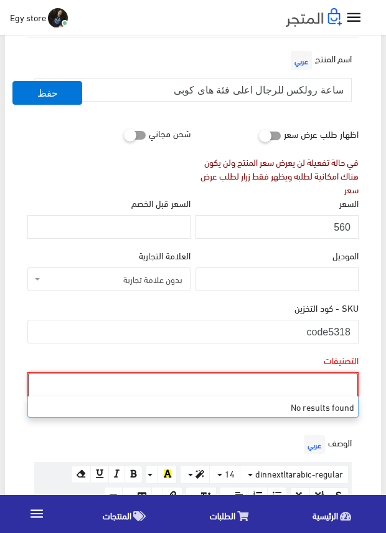
click at [232, 378] on ul at bounding box center [193, 383] width 329 height 20
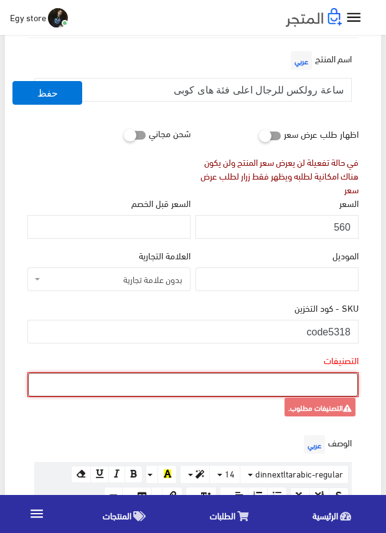
click at [232, 378] on ul at bounding box center [193, 383] width 329 height 20
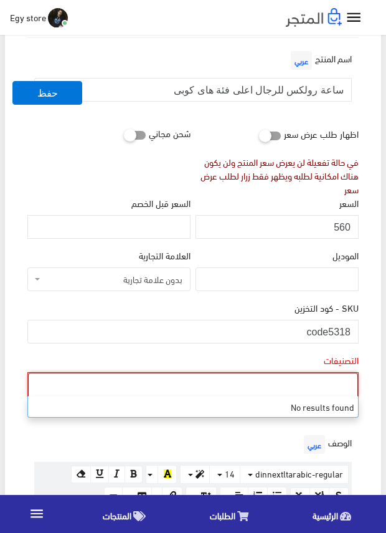
click at [322, 386] on ul at bounding box center [193, 383] width 329 height 20
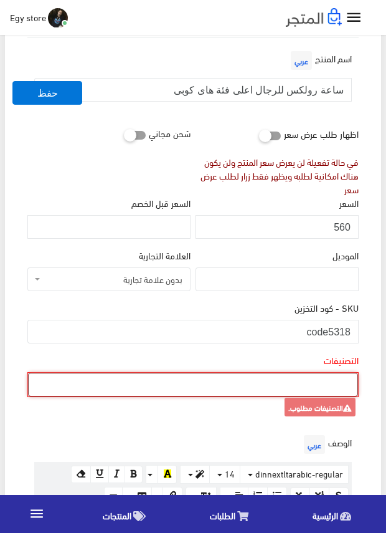
click at [322, 386] on ul at bounding box center [193, 383] width 329 height 20
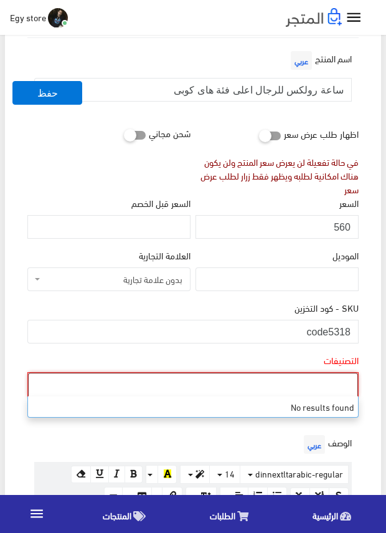
click at [322, 386] on ul at bounding box center [193, 383] width 329 height 20
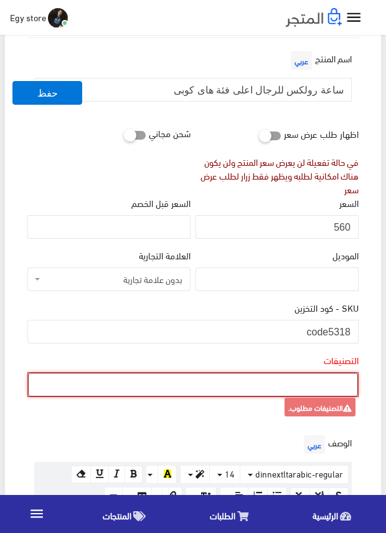
click at [322, 386] on ul at bounding box center [193, 383] width 329 height 20
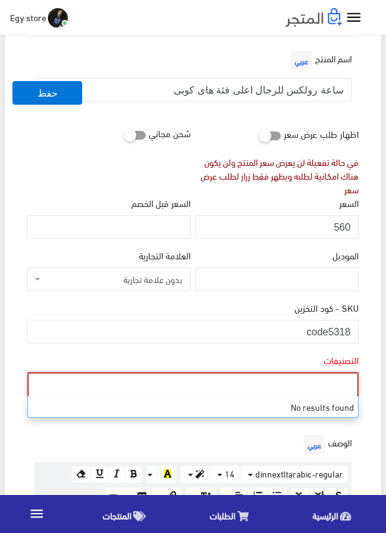
click at [322, 386] on ul at bounding box center [193, 383] width 329 height 20
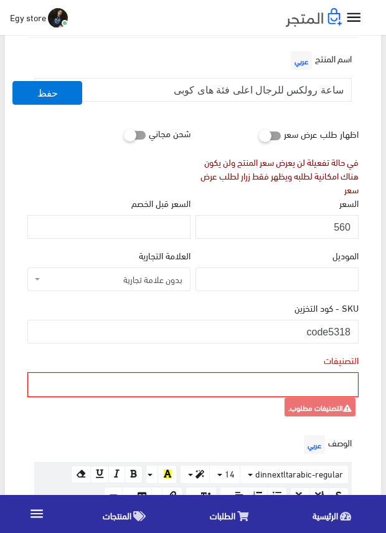
click at [272, 303] on div "SKU - كود التخزين code5318" at bounding box center [192, 322] width 331 height 42
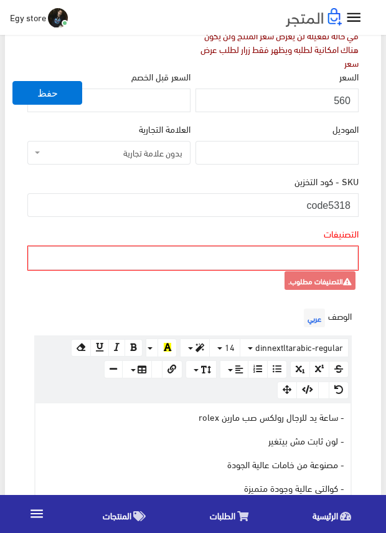
scroll to position [249, 0]
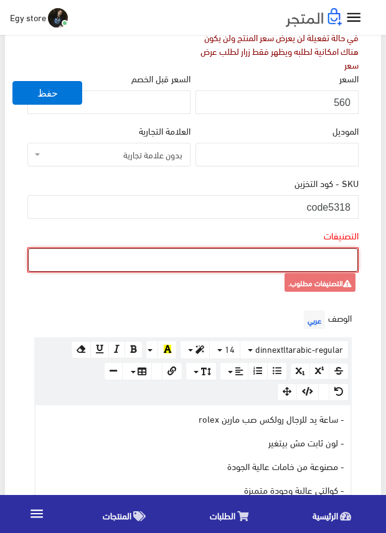
click at [286, 259] on ul at bounding box center [193, 259] width 329 height 20
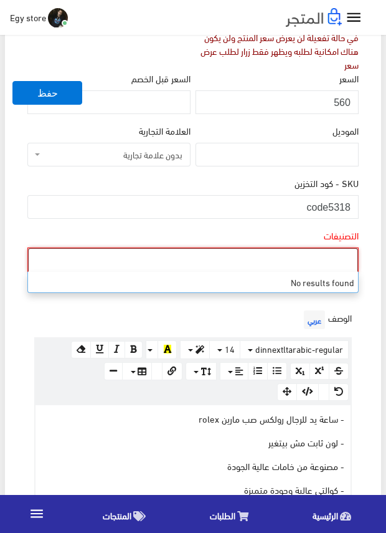
click at [286, 259] on ul at bounding box center [193, 259] width 329 height 20
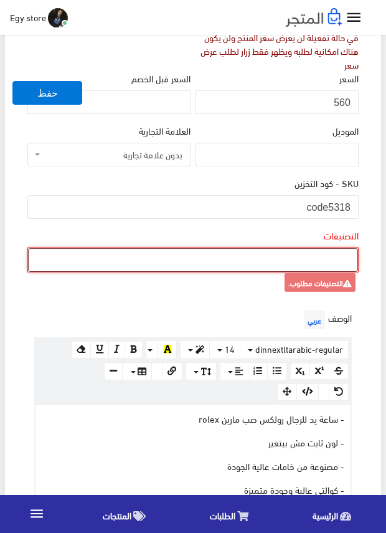
click at [286, 259] on ul at bounding box center [193, 259] width 329 height 20
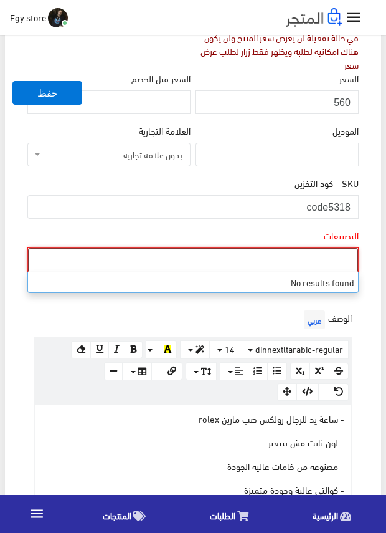
click at [286, 259] on ul at bounding box center [193, 259] width 329 height 20
type input "ساعا"
click at [273, 236] on div "التصنيفات" at bounding box center [192, 251] width 331 height 44
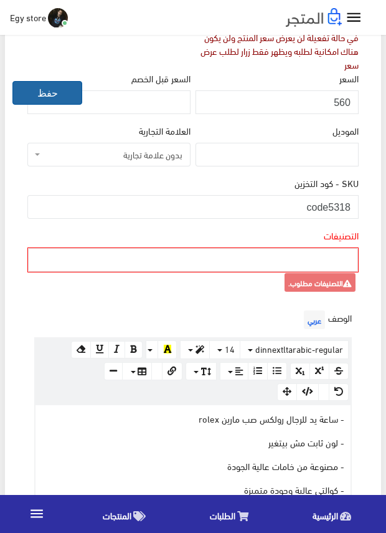
click at [33, 93] on button "حفظ" at bounding box center [47, 93] width 70 height 24
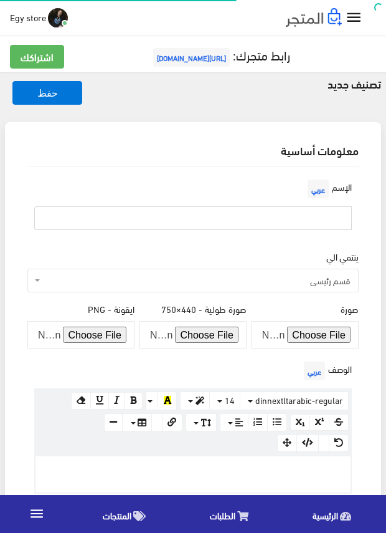
click at [260, 219] on input "text" at bounding box center [193, 218] width 318 height 24
type input "s"
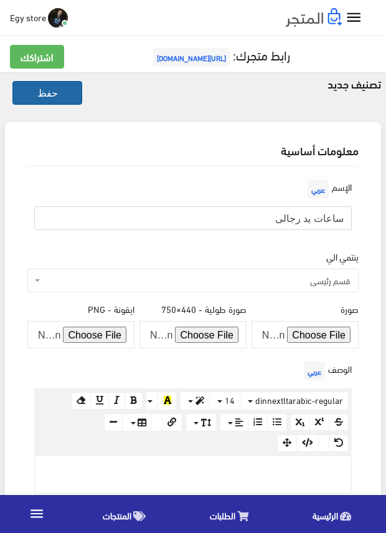
type input "ساعات يد رجالى"
click at [67, 92] on button "حفظ" at bounding box center [47, 93] width 70 height 24
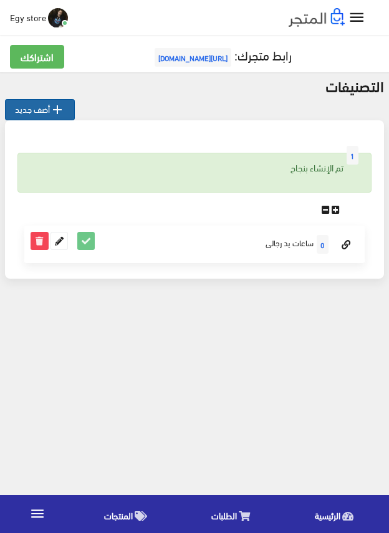
click at [45, 113] on link " أضف جديد" at bounding box center [40, 109] width 70 height 21
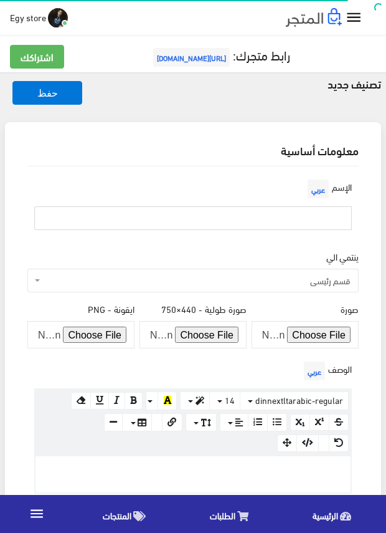
click at [226, 211] on input "text" at bounding box center [193, 218] width 318 height 24
type input "ساعات يد حريمى"
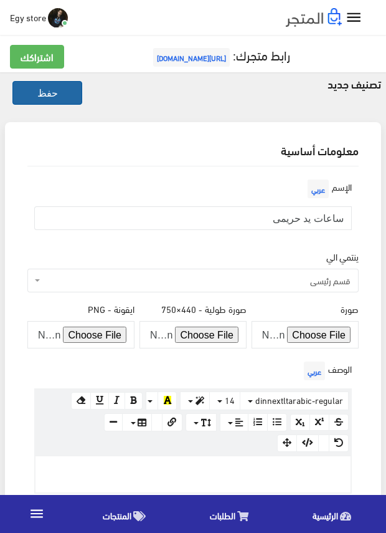
click at [52, 87] on button "حفظ" at bounding box center [47, 93] width 70 height 24
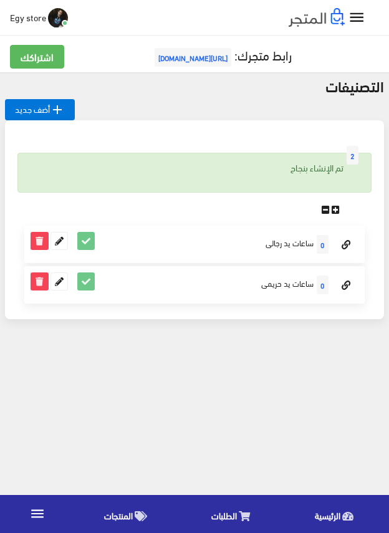
click at [47, 393] on body "مجاني +5% عمولة مبيعات إيجى ستور الرئيسية" at bounding box center [194, 266] width 389 height 533
click at [125, 516] on span "المنتجات" at bounding box center [118, 515] width 29 height 16
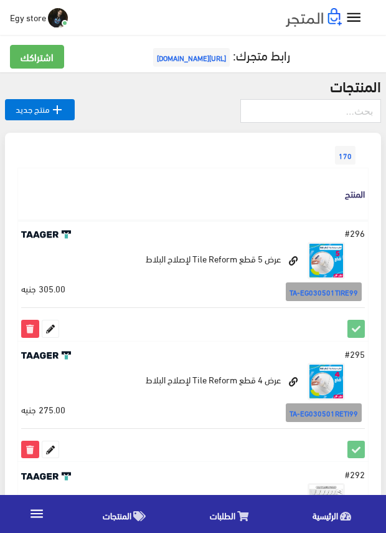
click at [27, 16] on span "Egy store" at bounding box center [28, 17] width 36 height 16
click at [33, 72] on link "تسجيل الخروج" at bounding box center [18, 70] width 98 height 17
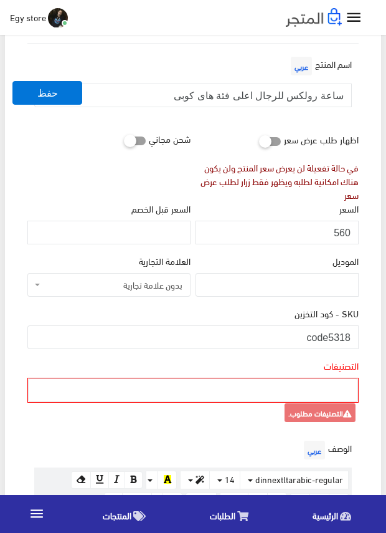
scroll to position [125, 0]
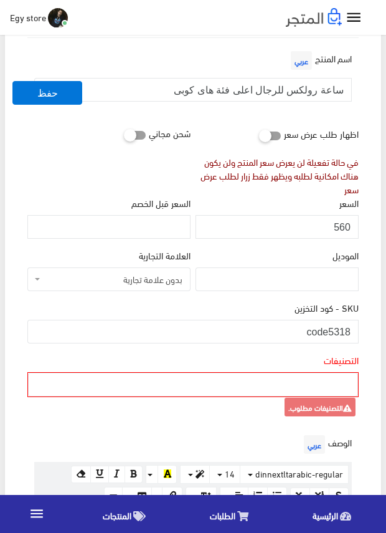
click at [286, 388] on ul at bounding box center [193, 383] width 329 height 20
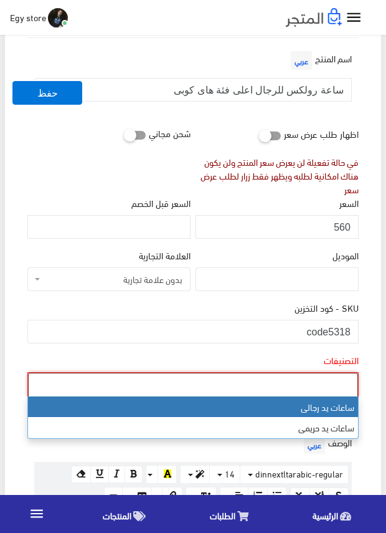
select select "27"
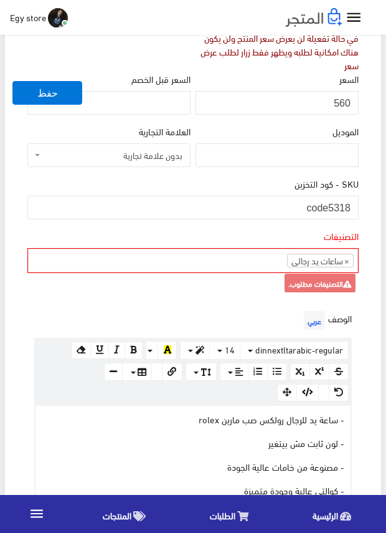
scroll to position [249, 0]
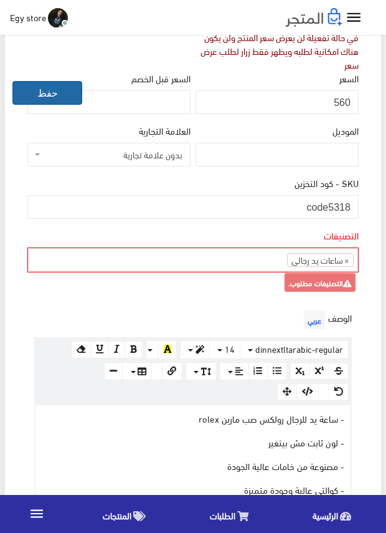
click at [43, 92] on button "حفظ" at bounding box center [47, 93] width 70 height 24
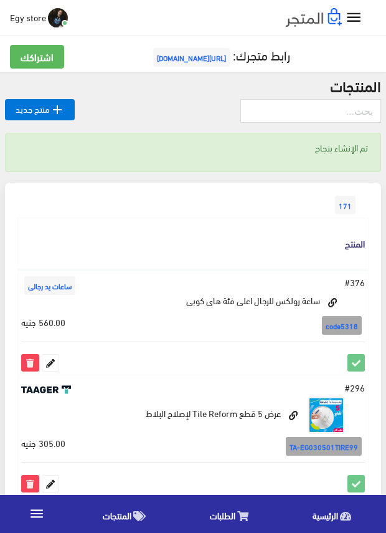
click at [196, 59] on span "[URL][DOMAIN_NAME]" at bounding box center [191, 57] width 77 height 19
click at [355, 13] on icon "" at bounding box center [354, 18] width 18 height 18
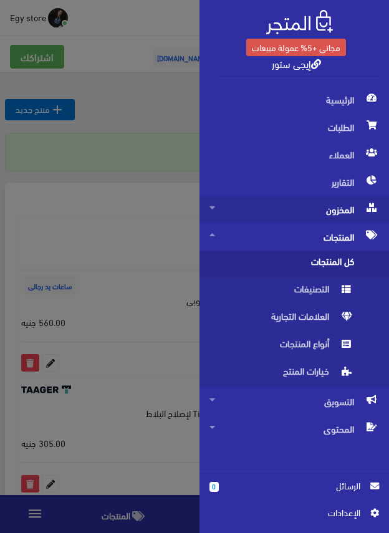
click at [331, 200] on span "المخزون" at bounding box center [293, 209] width 169 height 27
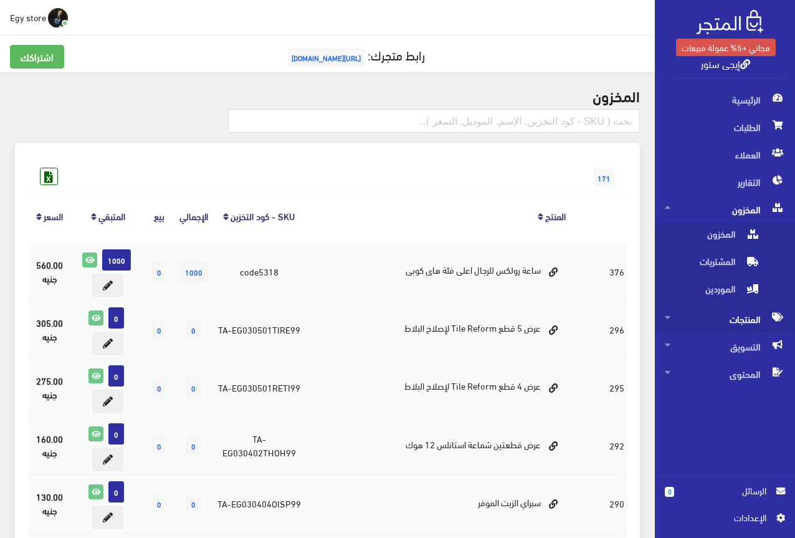
click at [386, 318] on span "المنتجات" at bounding box center [725, 318] width 120 height 27
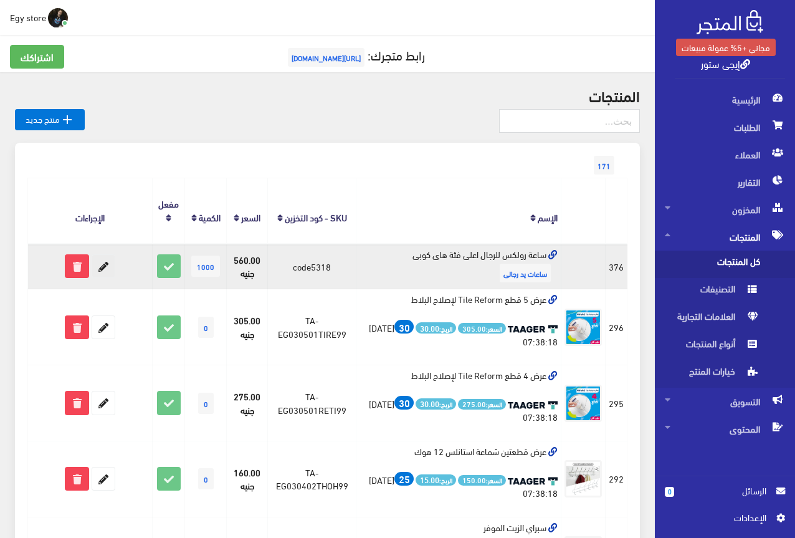
click at [102, 263] on icon at bounding box center [103, 266] width 22 height 22
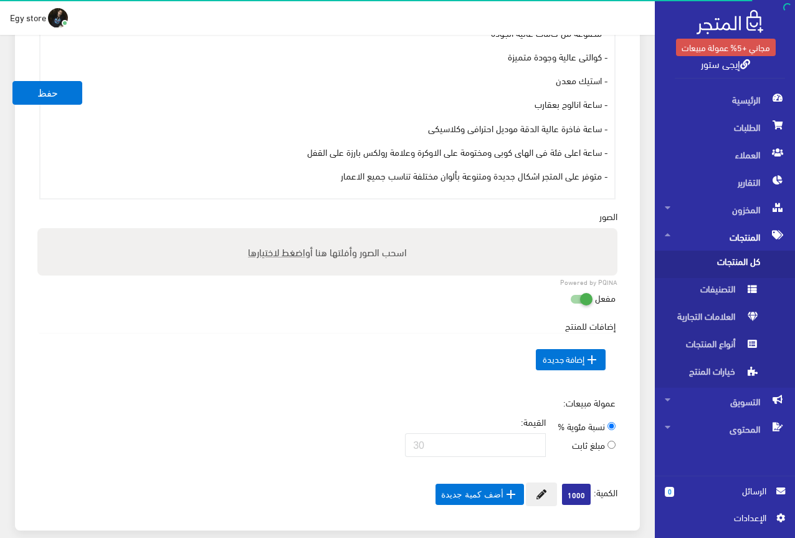
scroll to position [561, 0]
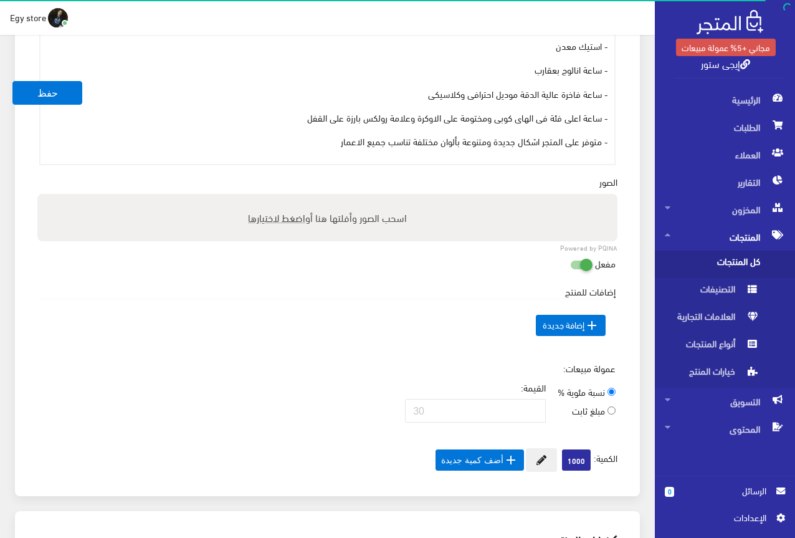
click at [286, 214] on span "اضغط لاختيارها" at bounding box center [276, 217] width 57 height 18
click at [286, 198] on input "اسحب الصور وأفلتها هنا أو اضغط لاختيارها" at bounding box center [327, 196] width 580 height 4
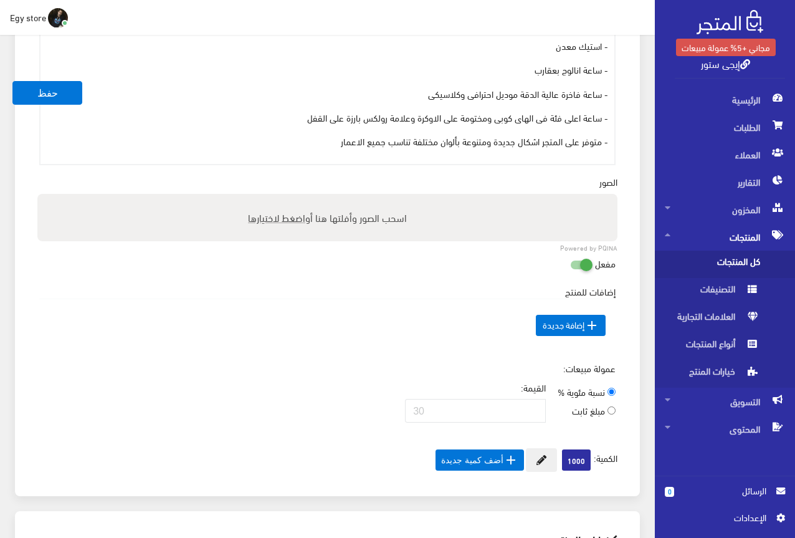
type input "C:\fakepath\5318.jpeg"
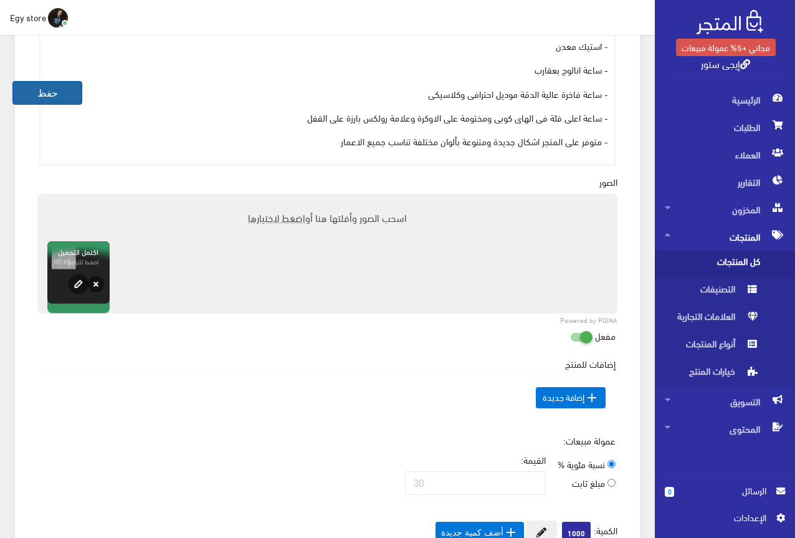
click at [47, 83] on button "حفظ" at bounding box center [47, 93] width 70 height 24
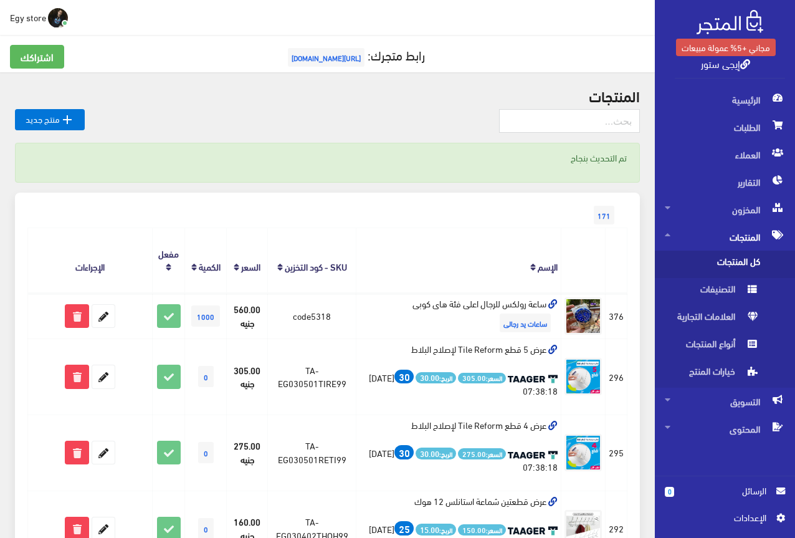
click at [309, 52] on span "[URL][DOMAIN_NAME]" at bounding box center [326, 57] width 77 height 19
click at [735, 65] on link "إيجى ستور" at bounding box center [725, 63] width 49 height 18
click at [727, 339] on span "أنواع المنتجات" at bounding box center [712, 346] width 95 height 27
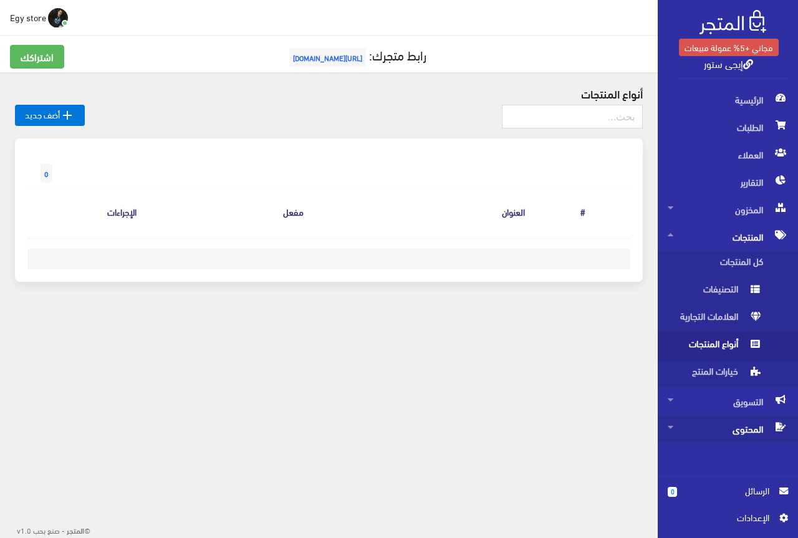
click at [735, 424] on span "المحتوى" at bounding box center [727, 428] width 120 height 27
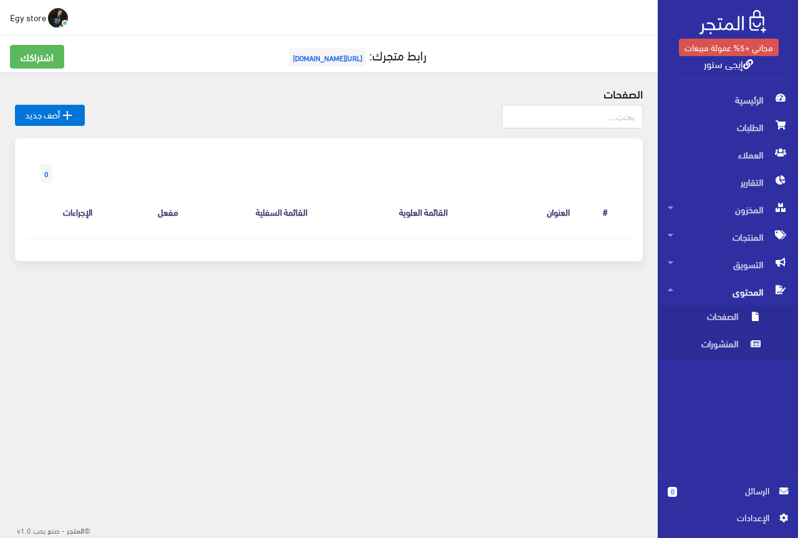
click at [745, 514] on span "اﻹعدادات" at bounding box center [722, 517] width 91 height 14
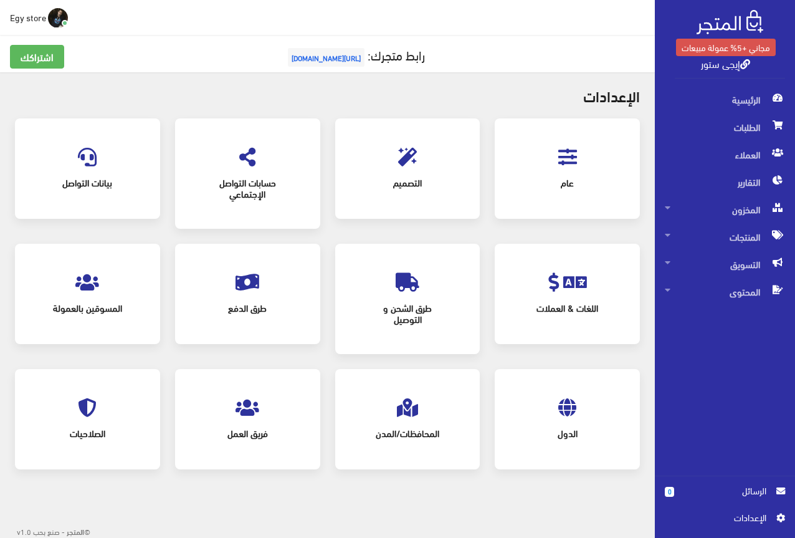
click at [575, 160] on icon at bounding box center [567, 157] width 19 height 19
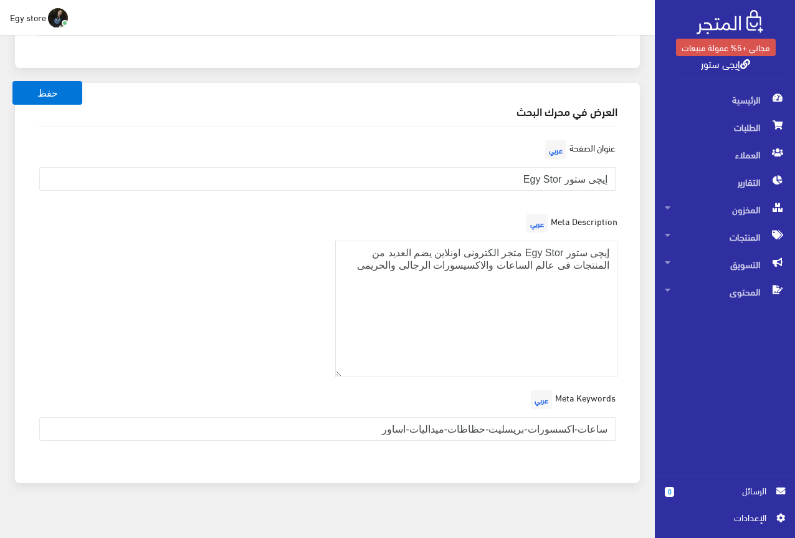
scroll to position [1771, 0]
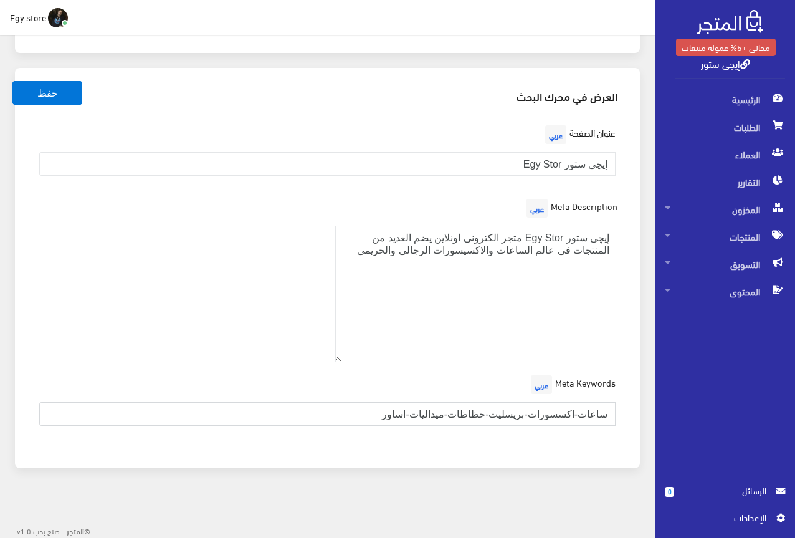
drag, startPoint x: 608, startPoint y: 408, endPoint x: 619, endPoint y: 412, distance: 12.6
click at [619, 412] on div "Meta Keywords عربي ساعات-اكسسورات-بريسليت-حظاظات-ميداليات-اساور" at bounding box center [327, 404] width 595 height 64
click at [60, 96] on button "حفظ" at bounding box center [47, 93] width 70 height 24
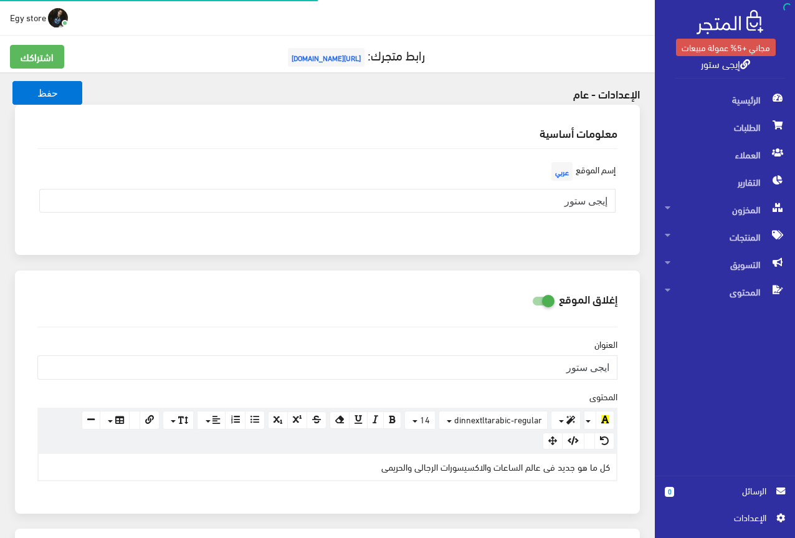
scroll to position [1771, 0]
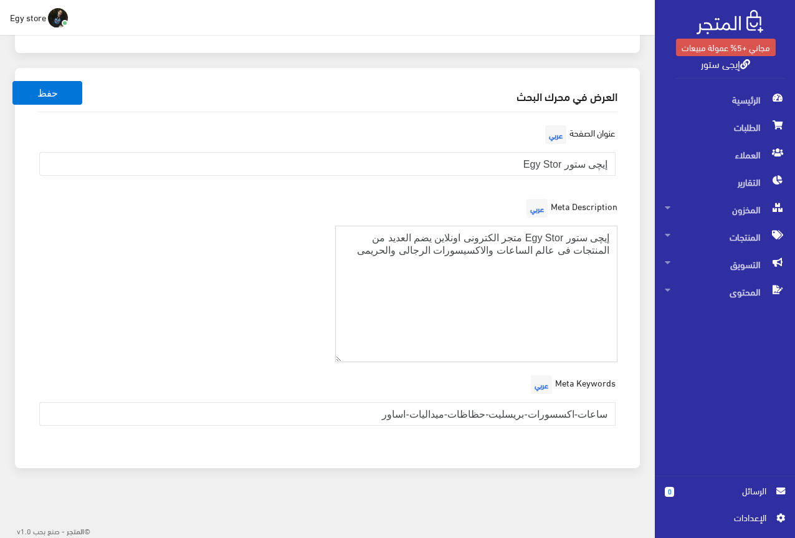
drag, startPoint x: 524, startPoint y: 235, endPoint x: 563, endPoint y: 235, distance: 38.6
click at [563, 235] on textarea "إيچى ستور Egy Stor متجر الكترونى اونلاين يضم العديد من المنتجات فى عالم الساعات…" at bounding box center [476, 294] width 283 height 136
type textarea "إيچى ستور متجر الكترونى اونلاين يضم العديد من المنتجات فى عالم الساعات والاكسيس…"
click at [55, 93] on button "حفظ" at bounding box center [47, 93] width 70 height 24
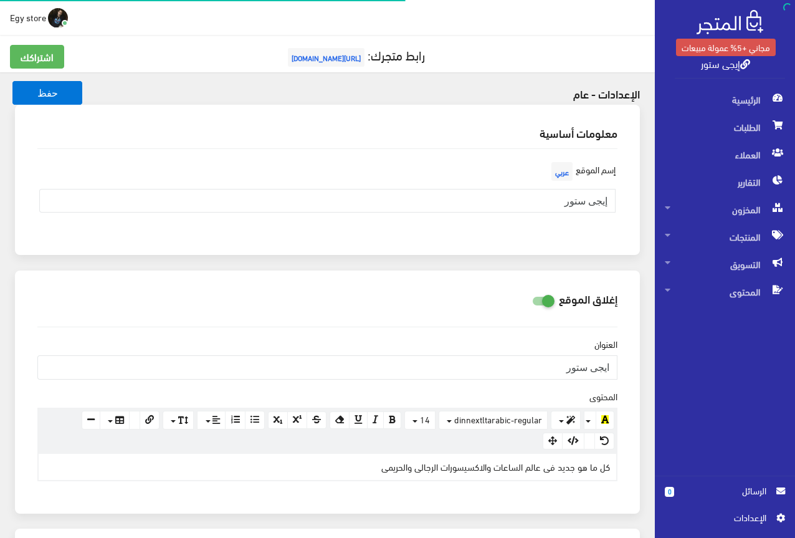
scroll to position [1771, 0]
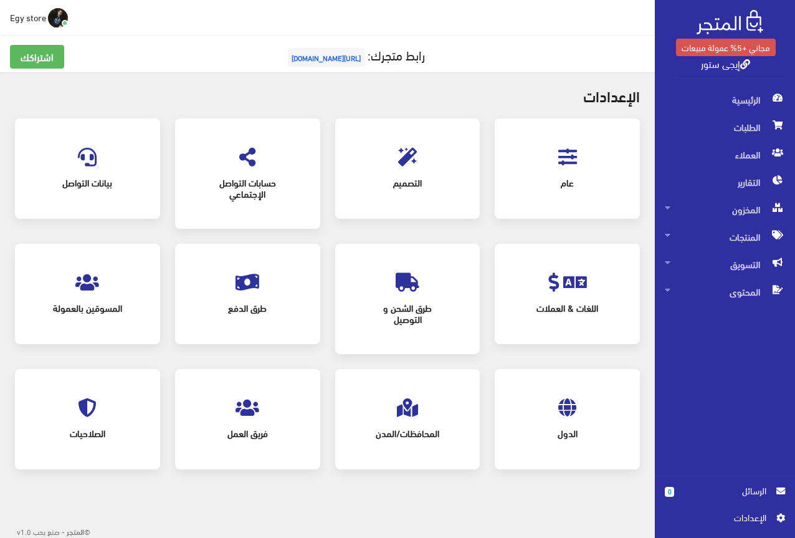
click at [407, 174] on span "التصميم" at bounding box center [408, 182] width 100 height 27
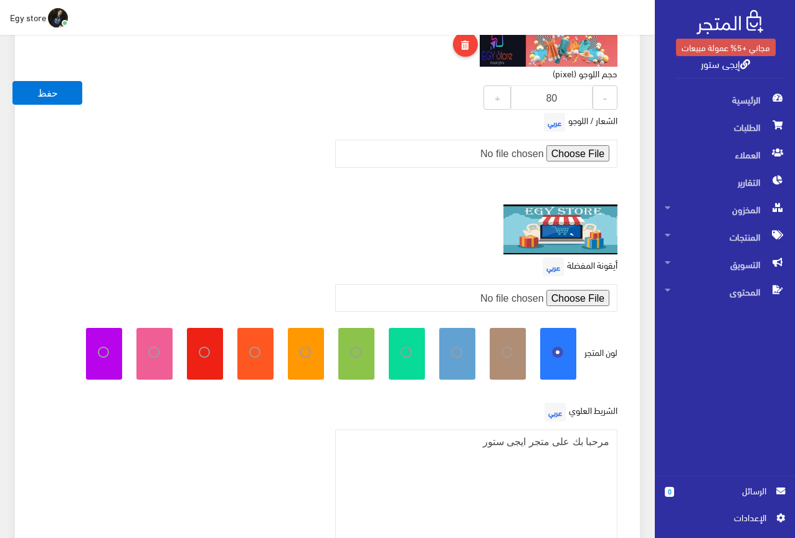
scroll to position [187, 0]
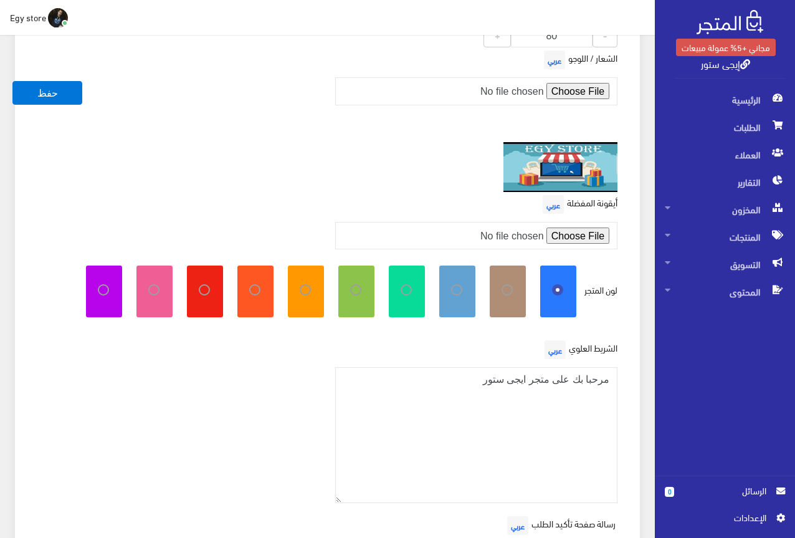
click at [210, 290] on icon at bounding box center [210, 289] width 0 height 11
click at [195, 290] on input "radio" at bounding box center [191, 288] width 8 height 8
radio input "true"
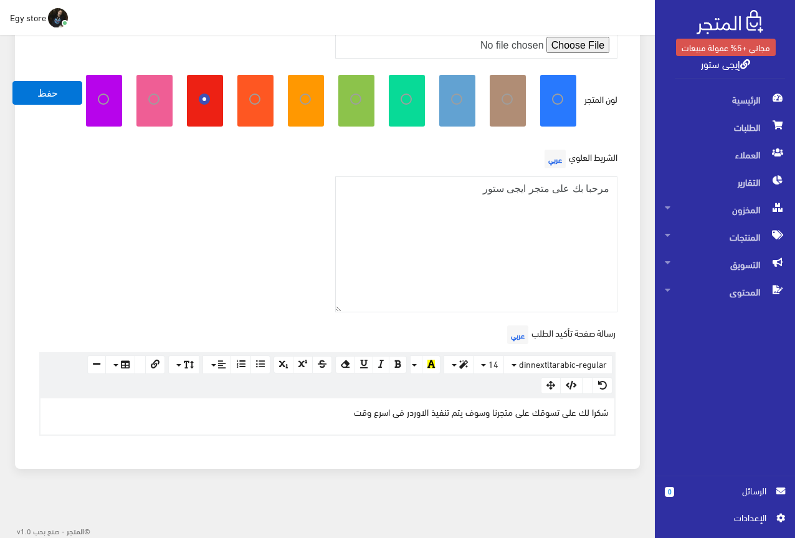
scroll to position [378, 0]
click at [36, 93] on button "حفظ" at bounding box center [47, 93] width 70 height 24
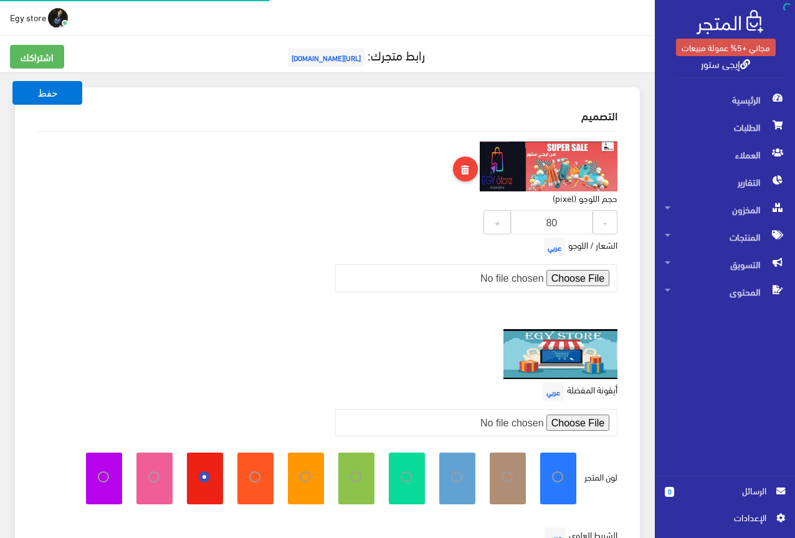
scroll to position [358, 0]
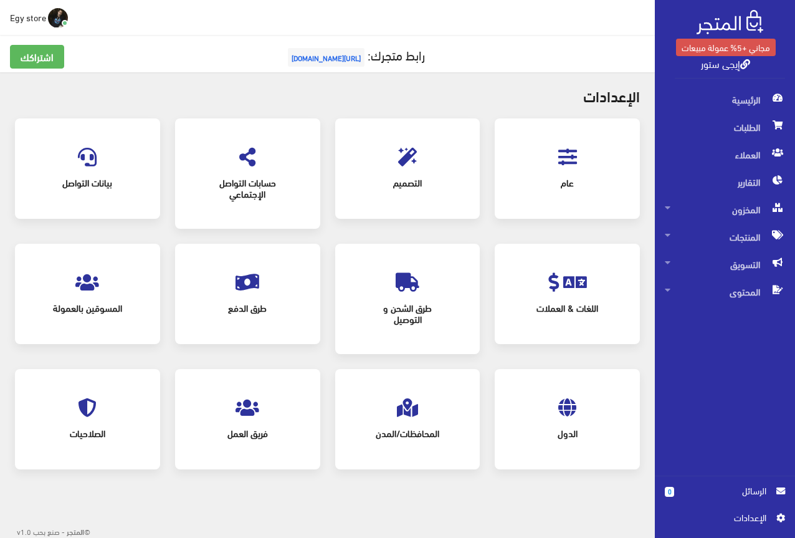
click at [83, 400] on icon at bounding box center [87, 407] width 19 height 19
click at [246, 408] on icon at bounding box center [248, 407] width 24 height 19
click at [93, 179] on span "بيانات التواصل" at bounding box center [87, 182] width 100 height 27
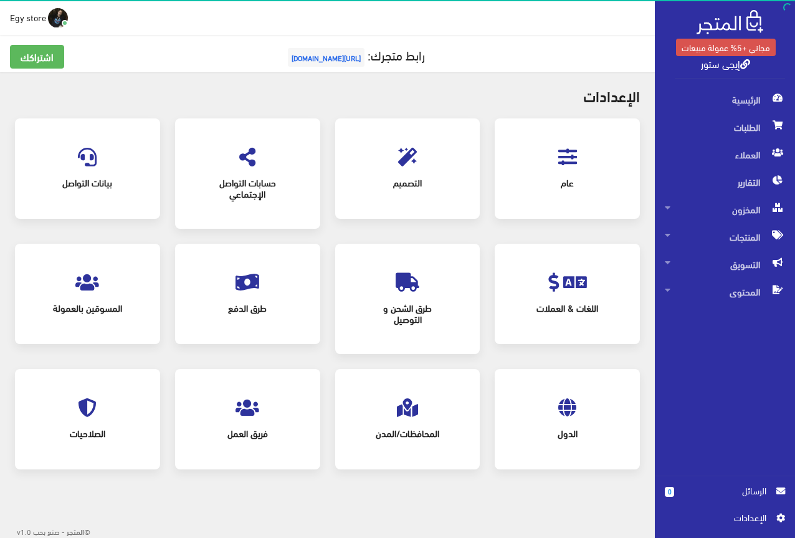
click at [563, 285] on span at bounding box center [567, 280] width 39 height 34
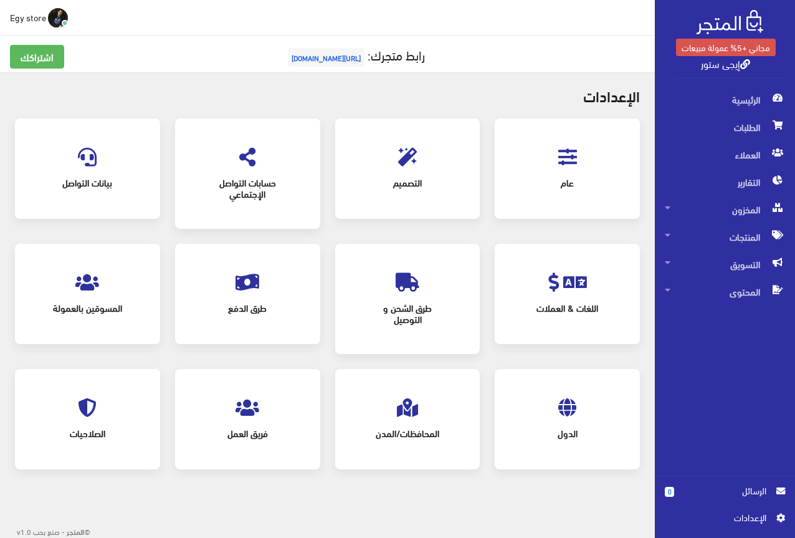
click at [408, 298] on span "طرق الشحن و التوصيل" at bounding box center [408, 312] width 100 height 37
click at [244, 290] on icon at bounding box center [248, 282] width 24 height 19
click at [97, 285] on icon at bounding box center [87, 282] width 24 height 19
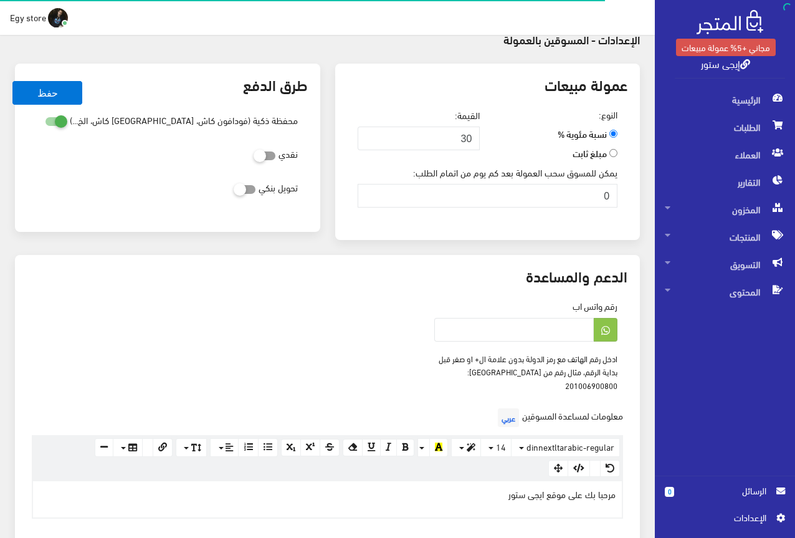
scroll to position [62, 0]
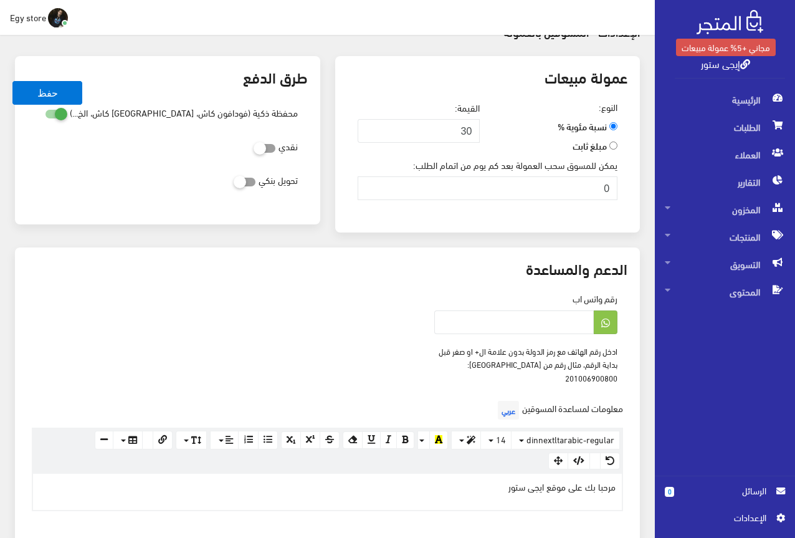
type input "jamika_pop@yahoo.com"
type input "[EMAIL_ADDRESS][DOMAIN_NAME]"
click at [275, 149] on label at bounding box center [262, 146] width 27 height 14
click at [254, 149] on input "checkbox" at bounding box center [242, 145] width 22 height 12
checkbox input "true"
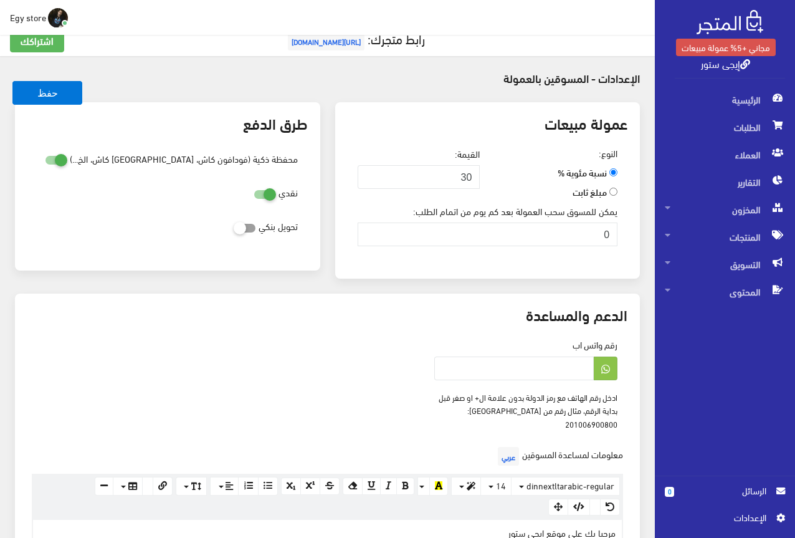
scroll to position [0, 0]
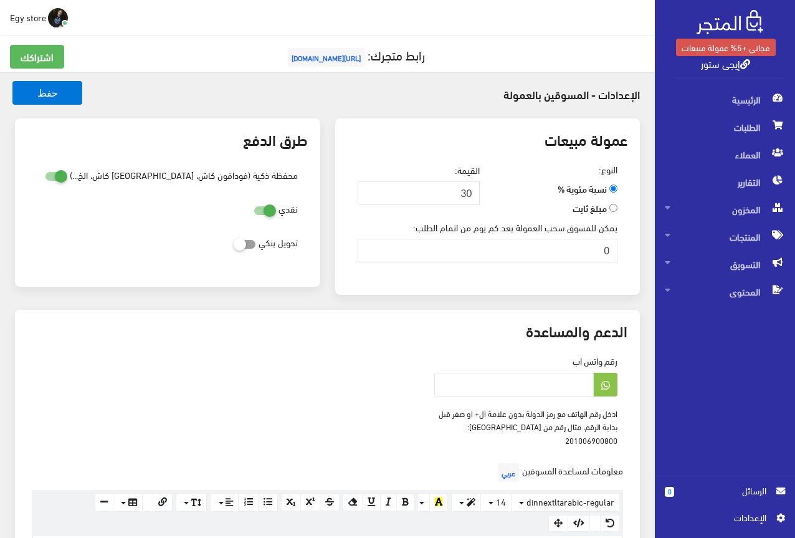
click at [234, 243] on icon at bounding box center [234, 243] width 0 height 11
click at [234, 243] on input "checkbox" at bounding box center [222, 241] width 22 height 12
checkbox input "true"
click at [26, 88] on button "حفظ" at bounding box center [47, 93] width 70 height 24
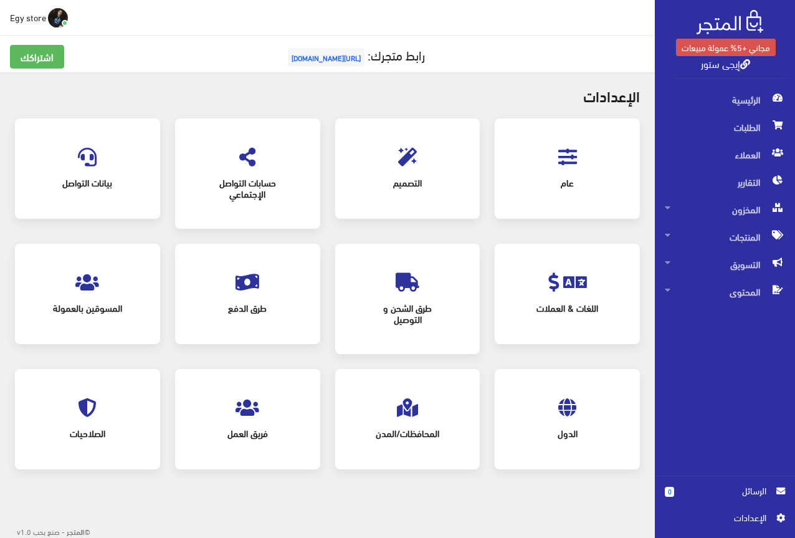
click at [248, 408] on icon at bounding box center [248, 407] width 24 height 19
click at [296, 53] on span "[URL][DOMAIN_NAME]" at bounding box center [326, 57] width 77 height 19
click at [758, 105] on span "الرئيسية" at bounding box center [725, 99] width 120 height 27
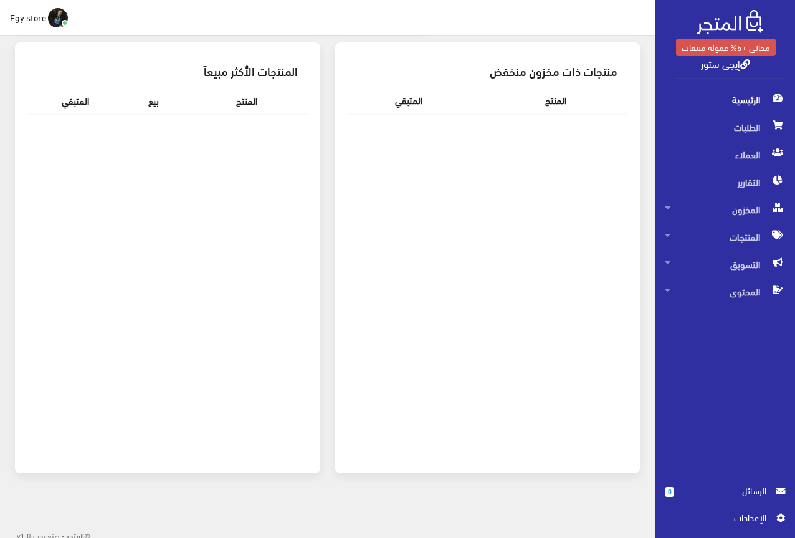
scroll to position [385, 0]
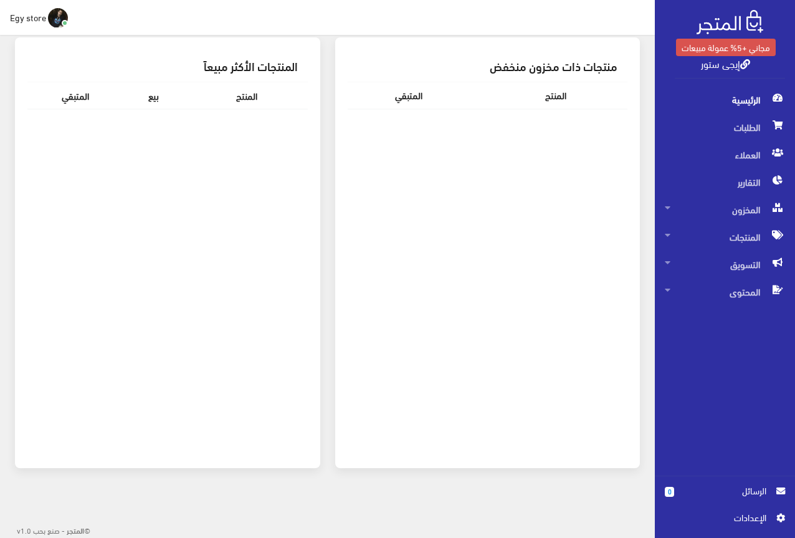
click at [764, 490] on span "الرسائل" at bounding box center [725, 491] width 82 height 14
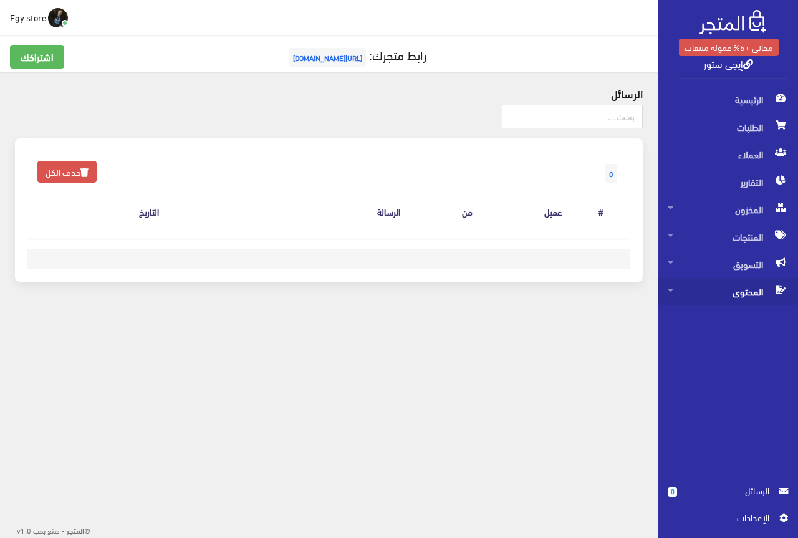
click at [746, 292] on span "المحتوى" at bounding box center [727, 291] width 120 height 27
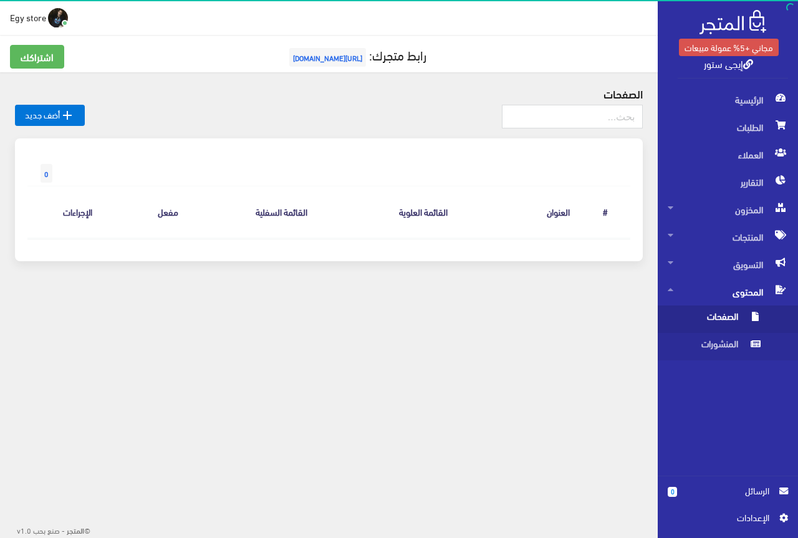
click at [734, 309] on span "الصفحات" at bounding box center [714, 318] width 95 height 27
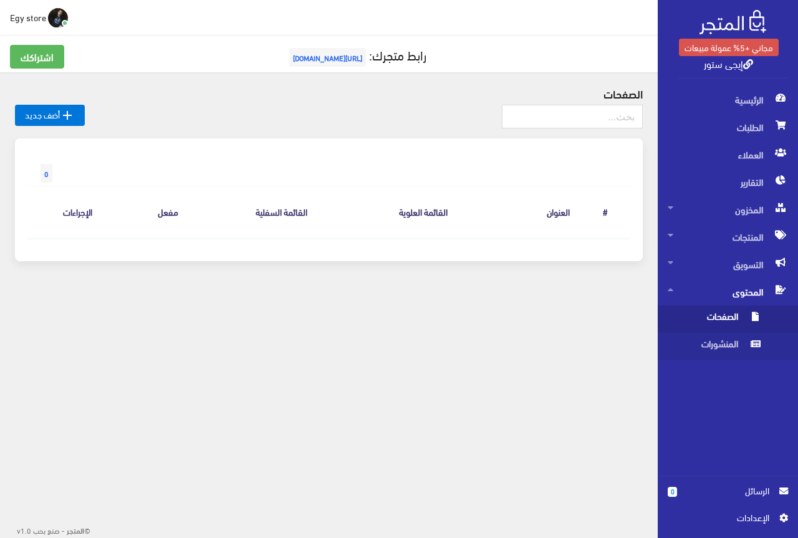
click at [733, 311] on span "الصفحات" at bounding box center [714, 318] width 95 height 27
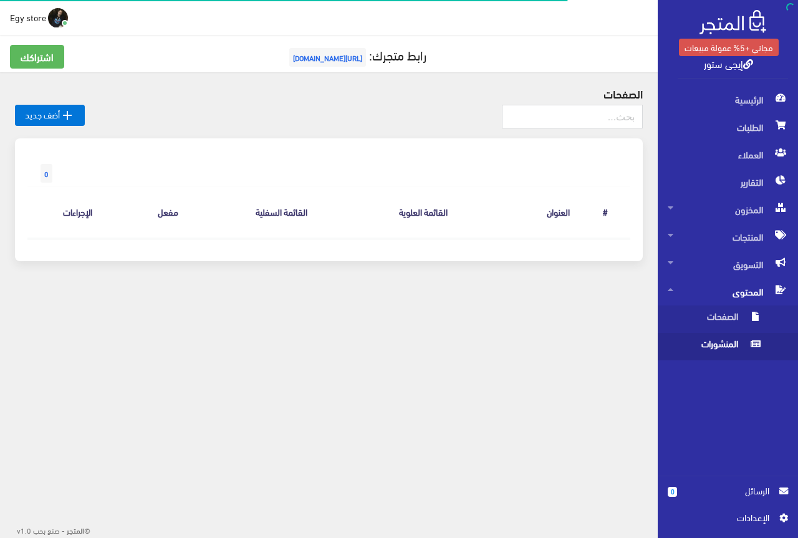
click at [723, 346] on span "المنشورات" at bounding box center [714, 346] width 95 height 27
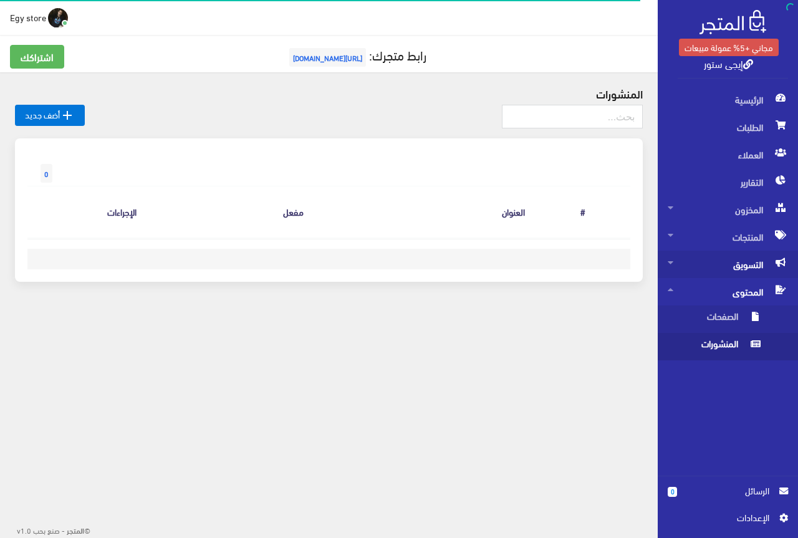
click at [747, 262] on span "التسويق" at bounding box center [727, 263] width 120 height 27
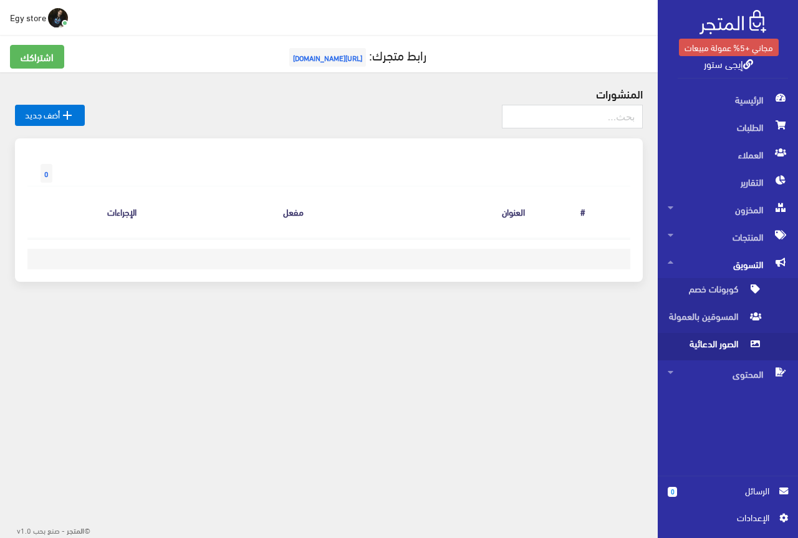
click at [722, 342] on span "الصور الدعائية" at bounding box center [714, 346] width 95 height 27
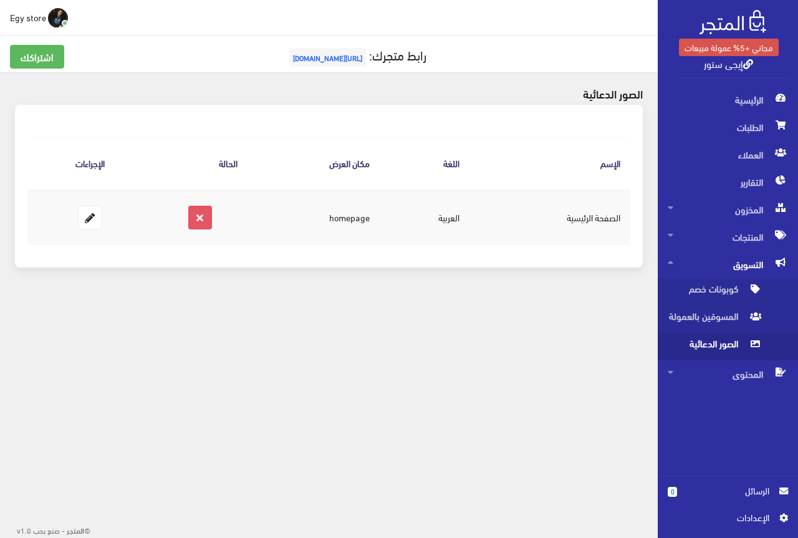
click at [207, 216] on icon at bounding box center [200, 217] width 22 height 22
click at [356, 60] on span "[URL][DOMAIN_NAME]" at bounding box center [327, 57] width 77 height 19
click at [721, 344] on span "الصور الدعائية" at bounding box center [714, 346] width 95 height 27
click at [745, 376] on span "المحتوى" at bounding box center [727, 373] width 120 height 27
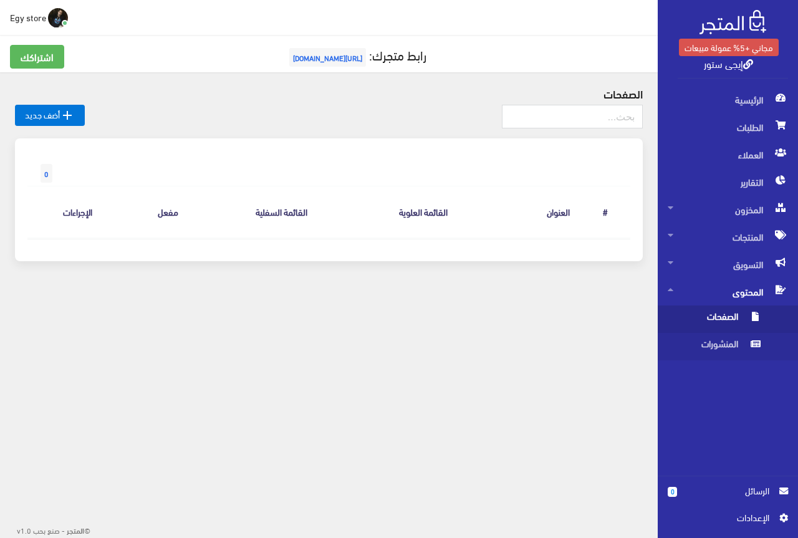
click at [725, 319] on span "الصفحات" at bounding box center [714, 318] width 95 height 27
click at [719, 108] on span "الرئيسية" at bounding box center [727, 99] width 120 height 27
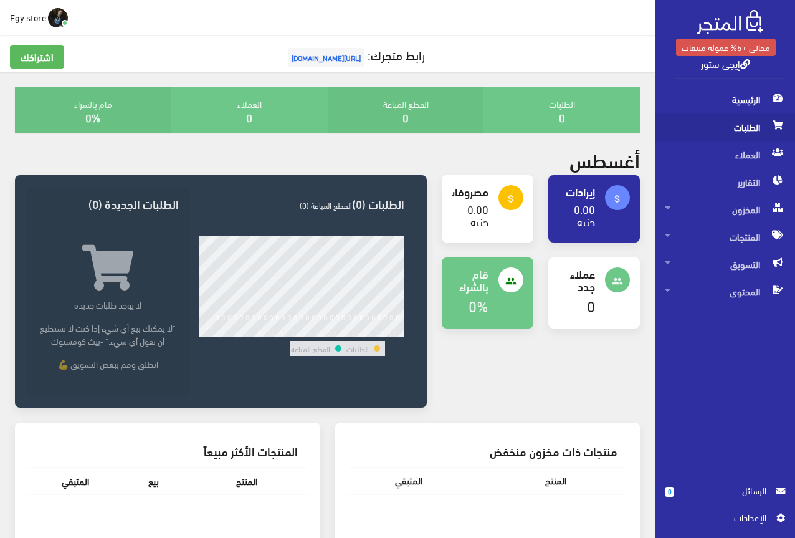
click at [720, 119] on span "الطلبات" at bounding box center [725, 126] width 120 height 27
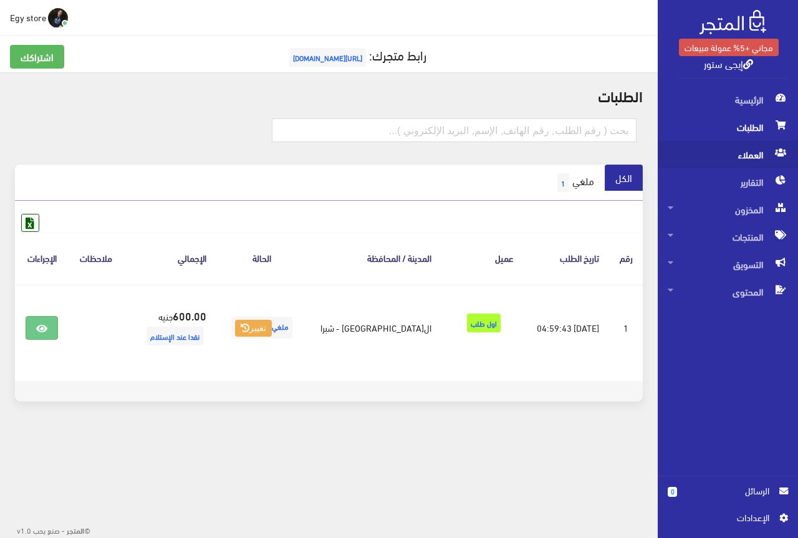
click at [755, 148] on span "العملاء" at bounding box center [727, 154] width 120 height 27
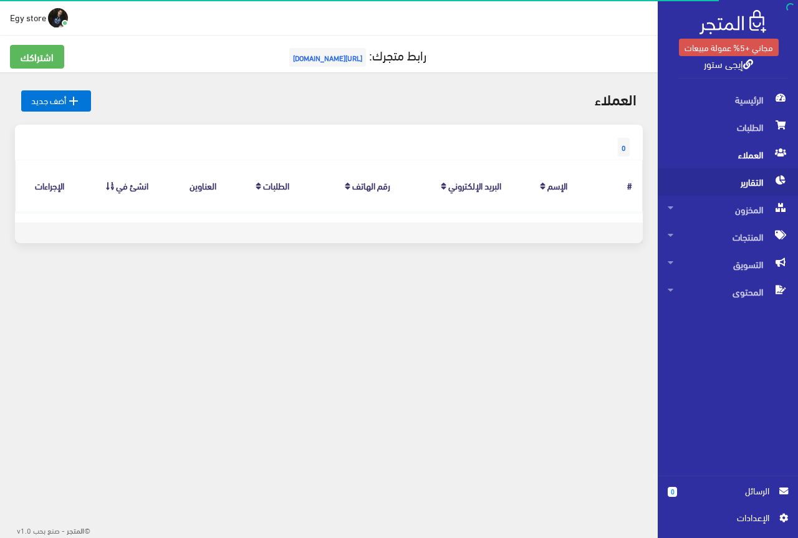
click at [746, 184] on span "التقارير" at bounding box center [727, 181] width 120 height 27
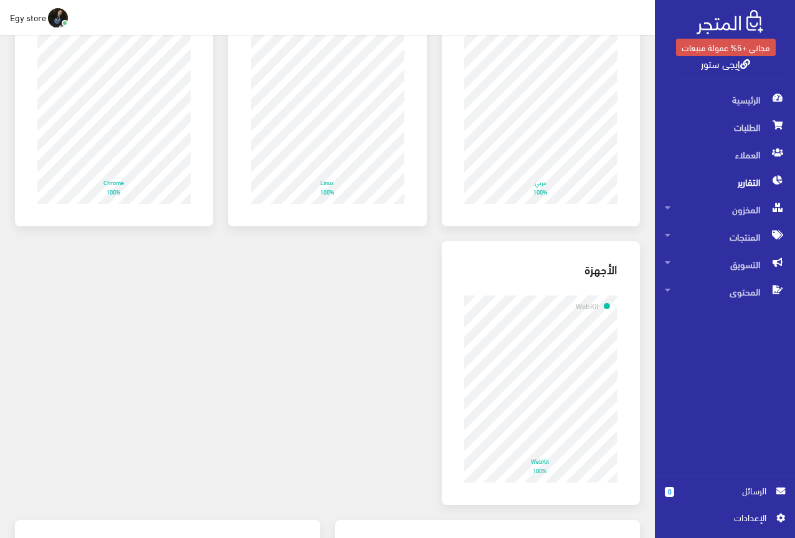
scroll to position [374, 0]
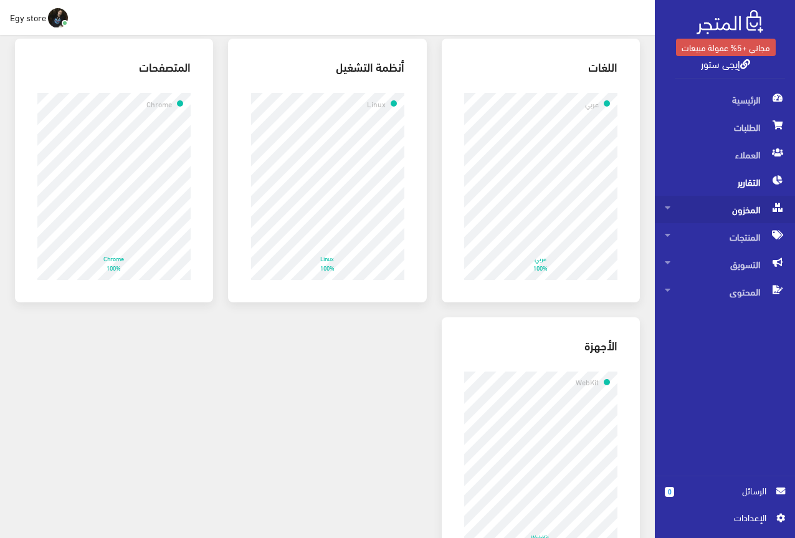
click at [737, 218] on span "المخزون" at bounding box center [725, 209] width 120 height 27
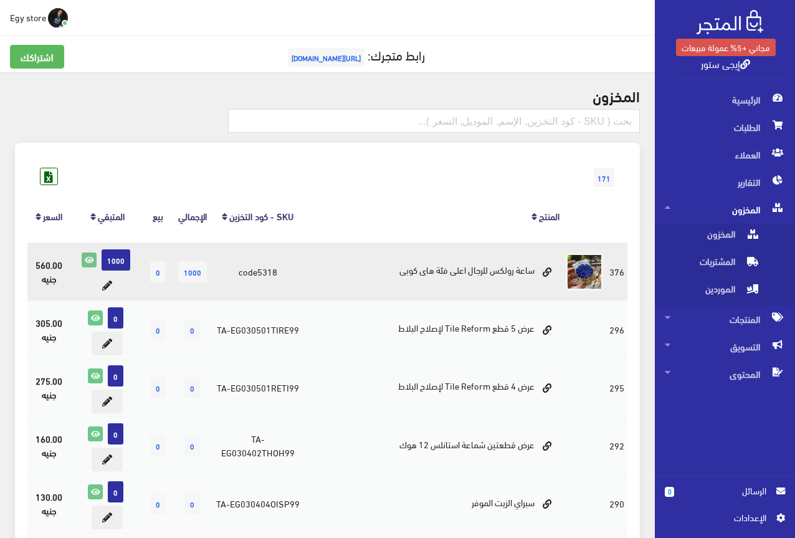
click at [93, 260] on icon at bounding box center [89, 260] width 14 height 14
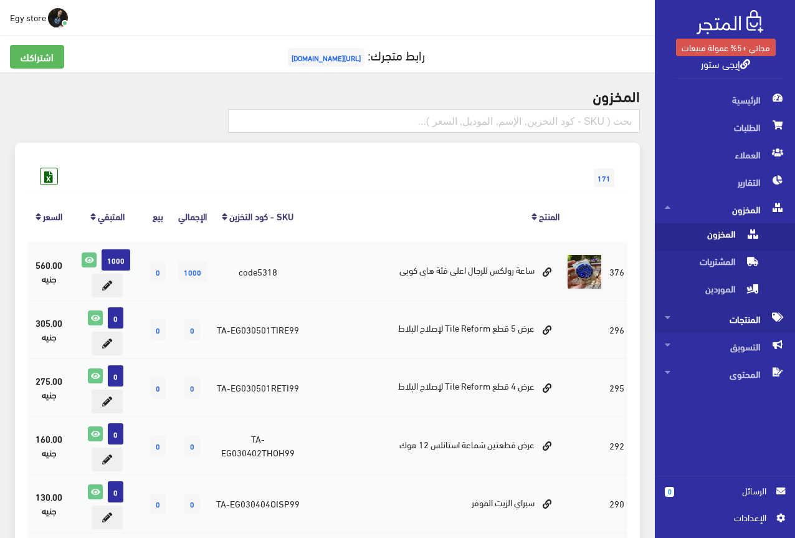
click at [741, 314] on span "المنتجات" at bounding box center [725, 318] width 120 height 27
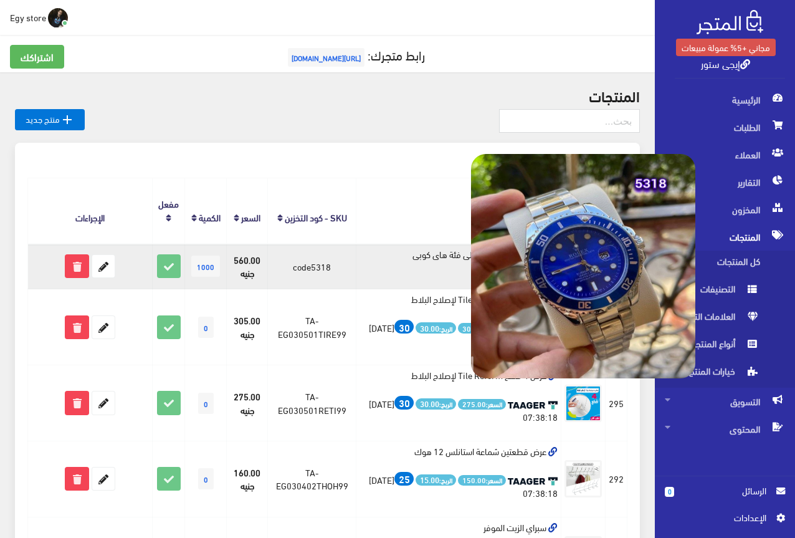
click at [600, 261] on img at bounding box center [583, 266] width 224 height 224
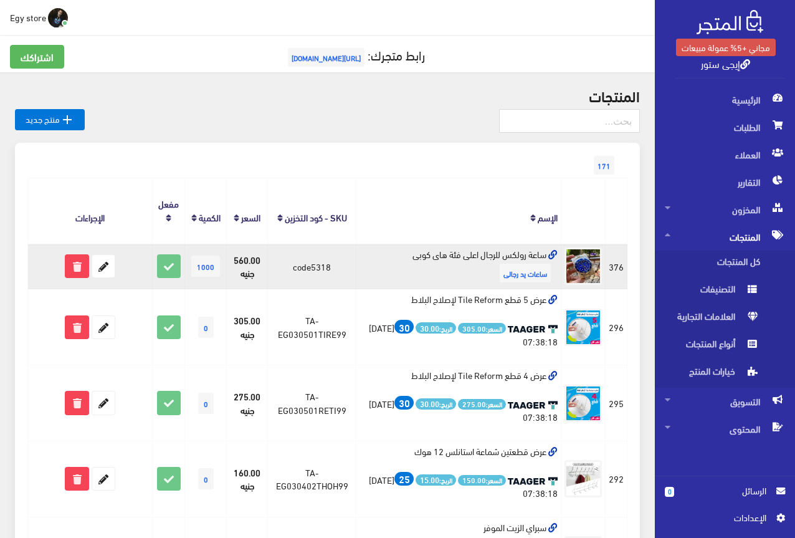
click at [429, 252] on td "ساعة رولكس للرجال اعلى فئة هاى كوبى ساعات يد رجالى" at bounding box center [458, 266] width 205 height 45
click at [327, 267] on td "code5318" at bounding box center [312, 266] width 88 height 45
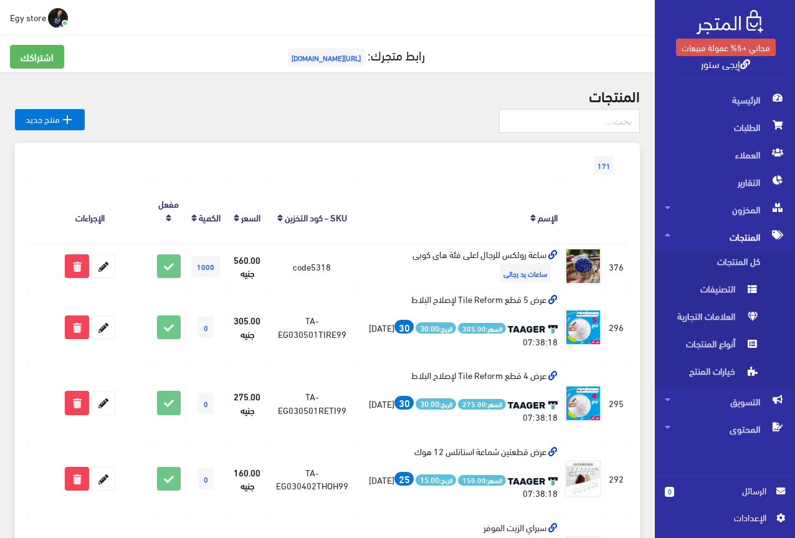
click at [351, 56] on span "[URL][DOMAIN_NAME]" at bounding box center [326, 57] width 77 height 19
click at [723, 23] on img at bounding box center [730, 22] width 67 height 24
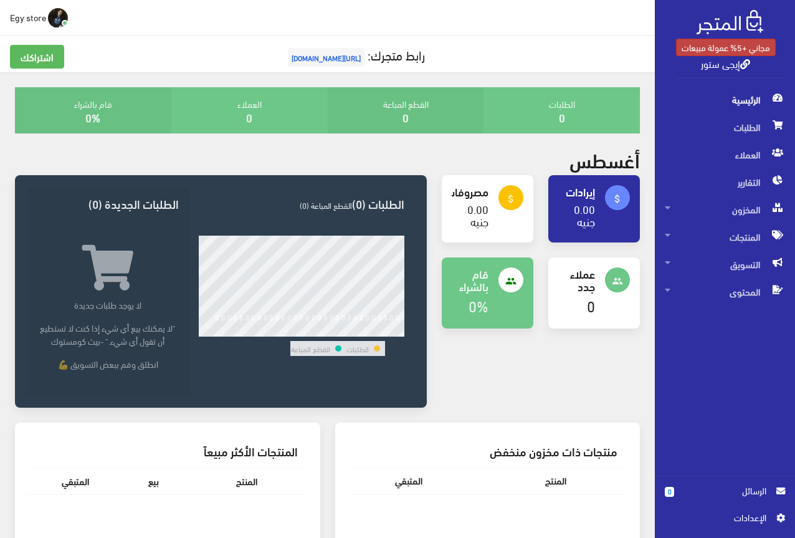
click at [723, 42] on link "مجاني +5% عمولة مبيعات" at bounding box center [726, 47] width 100 height 17
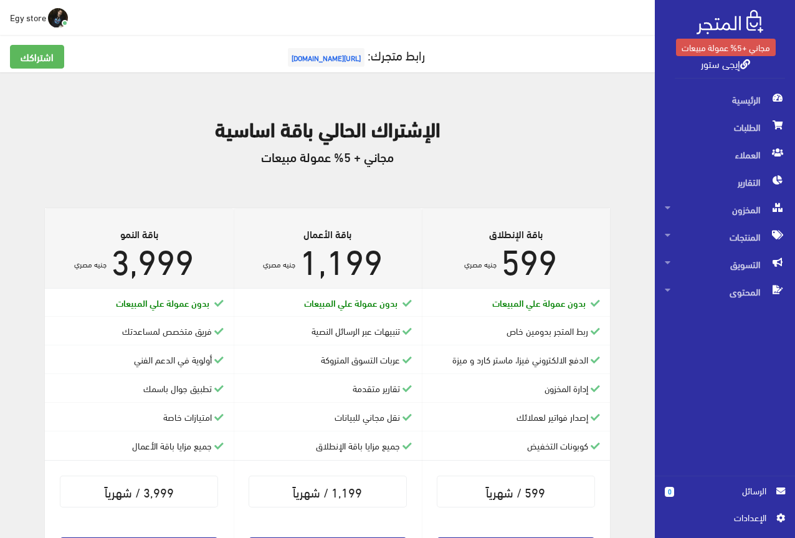
click at [161, 67] on h5 "رابط متجرك: [URL][DOMAIN_NAME]" at bounding box center [327, 57] width 635 height 25
click at [727, 508] on link "0 الرسائل" at bounding box center [725, 497] width 120 height 27
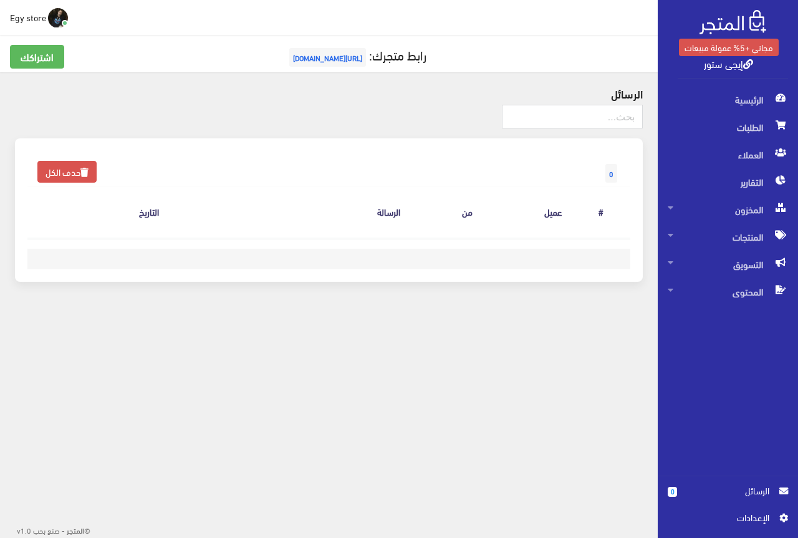
click at [224, 297] on div "الرسائل 0 حذف الكل من" at bounding box center [328, 191] width 657 height 239
click at [735, 518] on span "اﻹعدادات" at bounding box center [722, 517] width 91 height 14
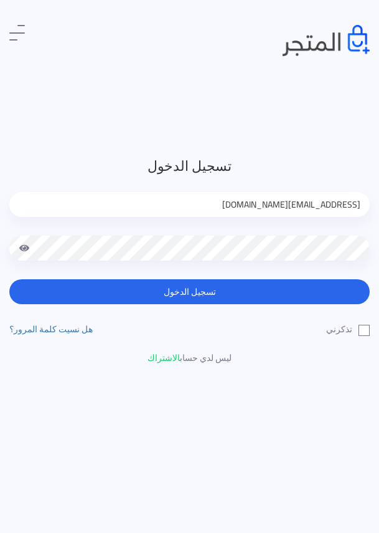
click at [349, 208] on input "[EMAIL_ADDRESS][DOMAIN_NAME]" at bounding box center [189, 204] width 361 height 25
type input "[EMAIL_ADDRESS][DOMAIN_NAME]"
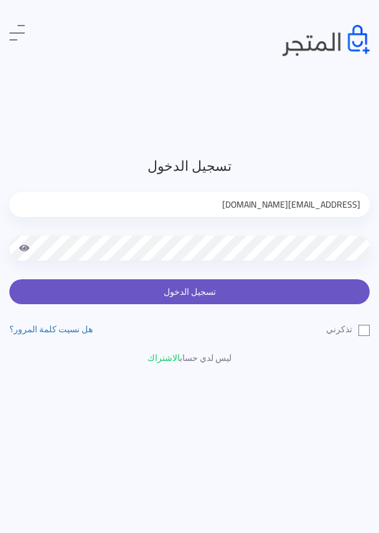
click at [295, 289] on button "تسجيل الدخول" at bounding box center [189, 291] width 361 height 25
